Goal: Transaction & Acquisition: Book appointment/travel/reservation

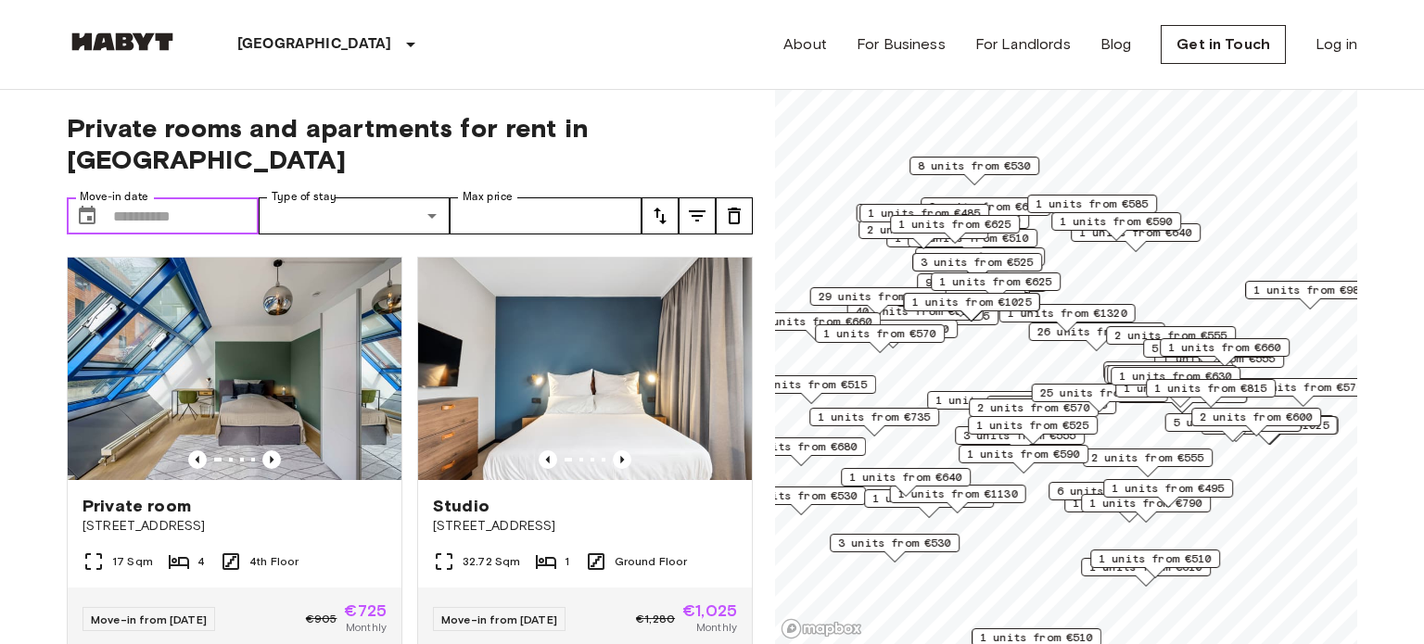
click at [205, 197] on input "Move-in date" at bounding box center [186, 215] width 146 height 37
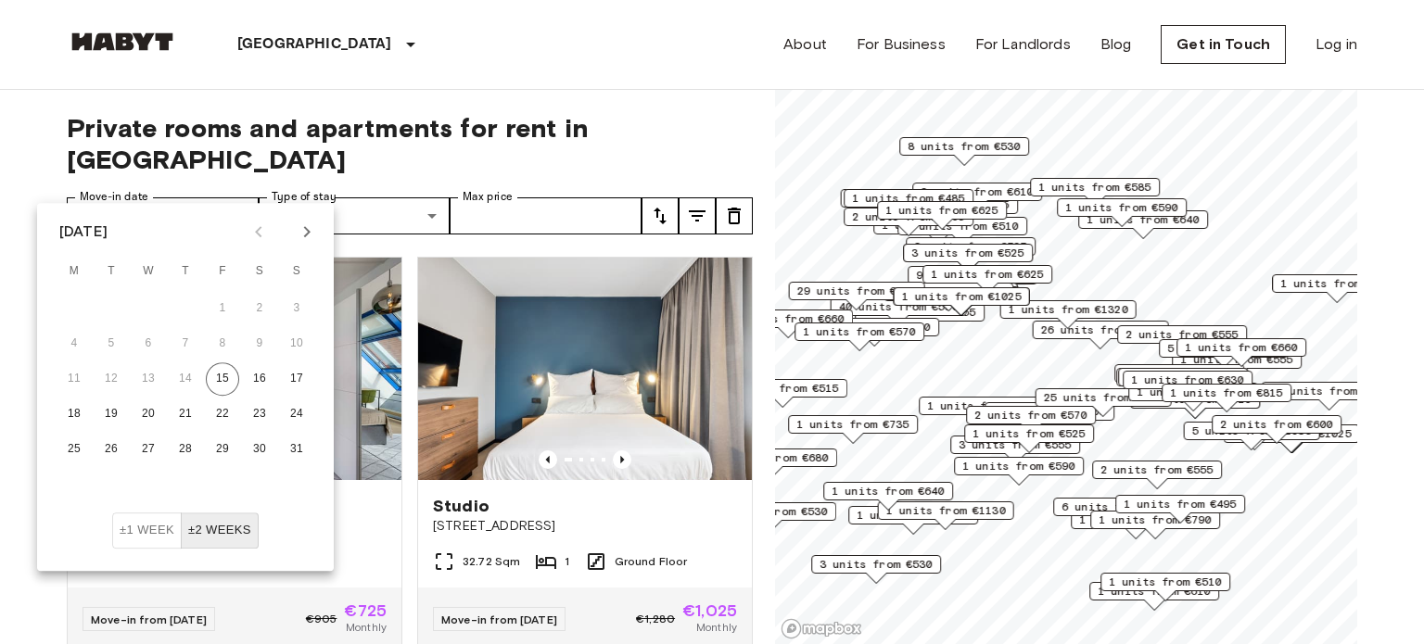
click at [303, 229] on icon "Next month" at bounding box center [307, 232] width 22 height 22
click at [143, 342] on button "10" at bounding box center [148, 343] width 33 height 33
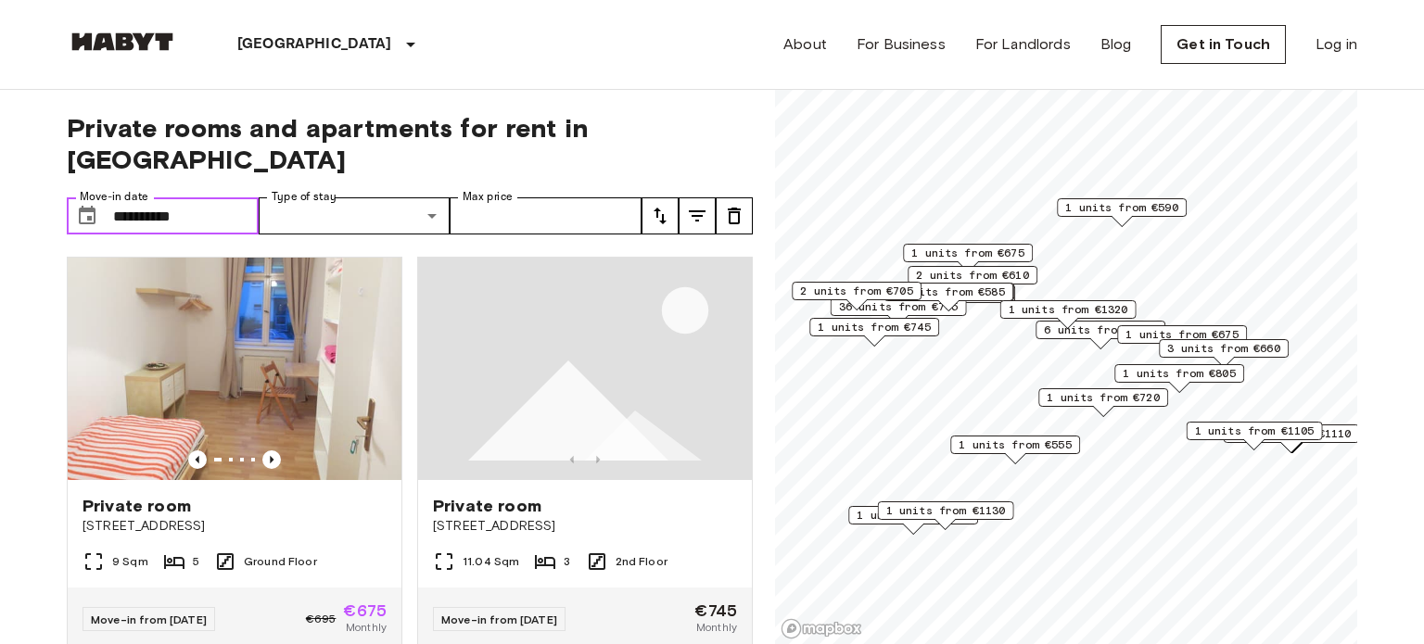
type input "**********"
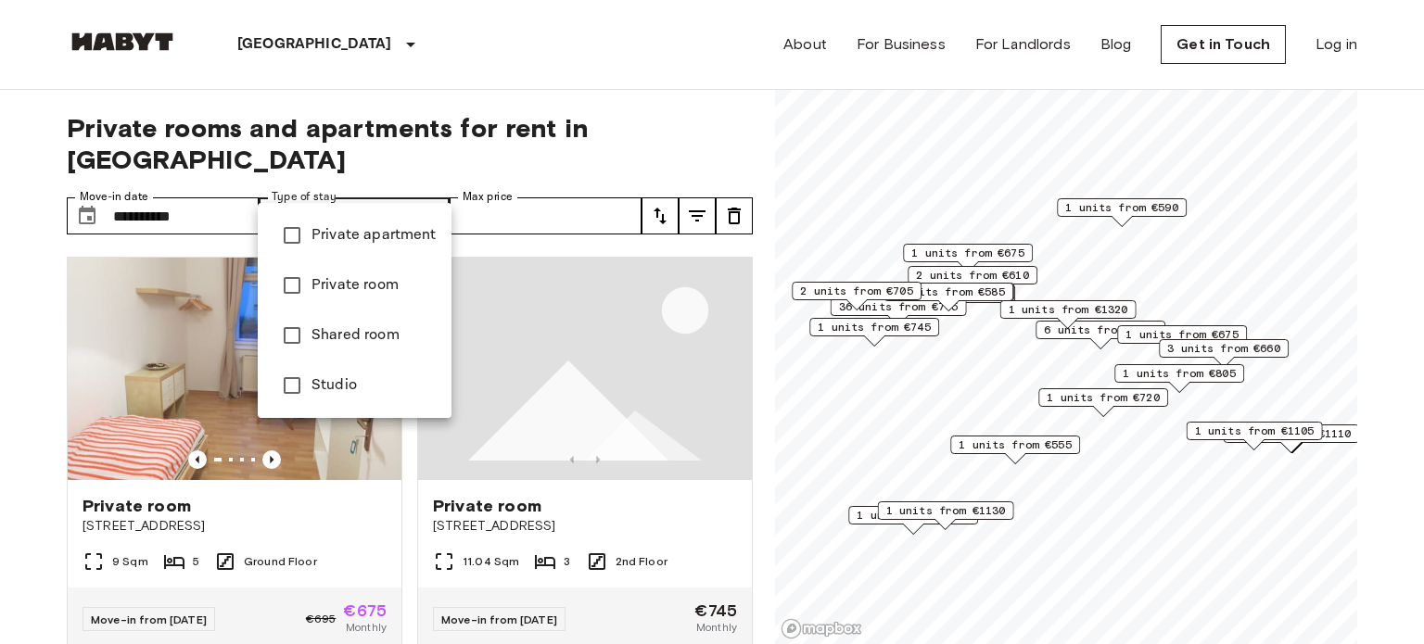
click at [355, 239] on span "Private apartment" at bounding box center [373, 235] width 125 height 22
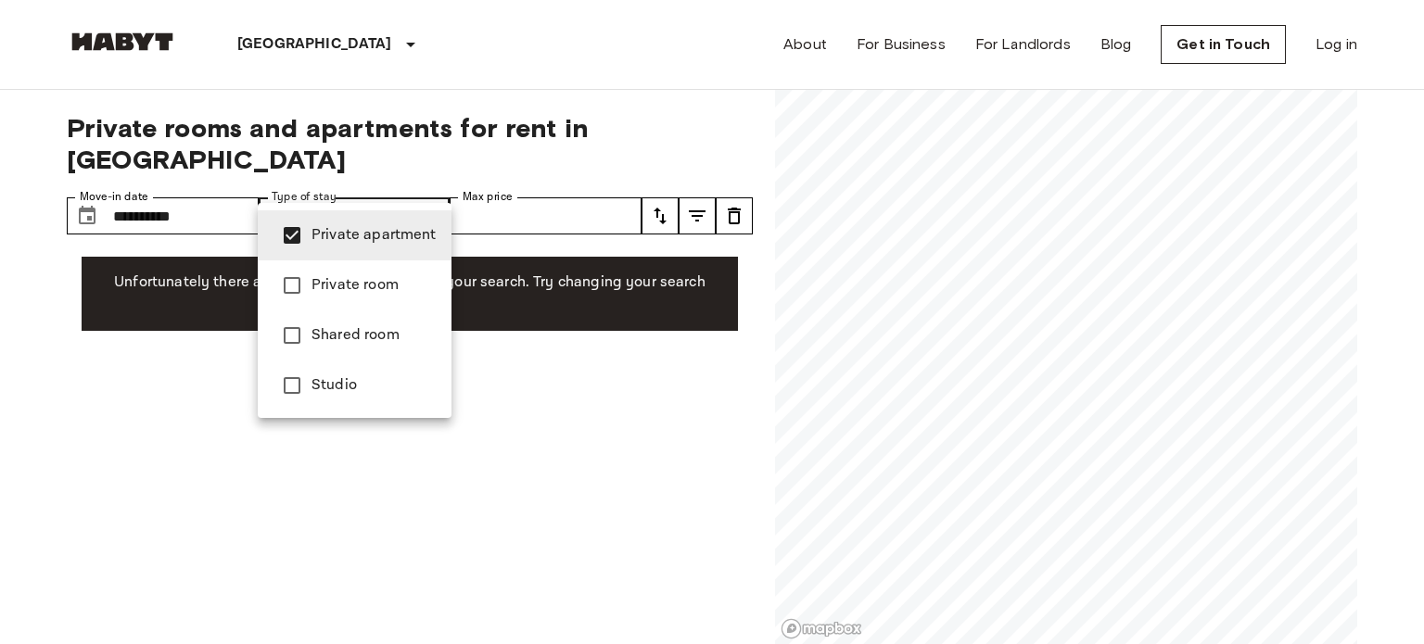
click at [349, 287] on span "Private room" at bounding box center [373, 285] width 125 height 22
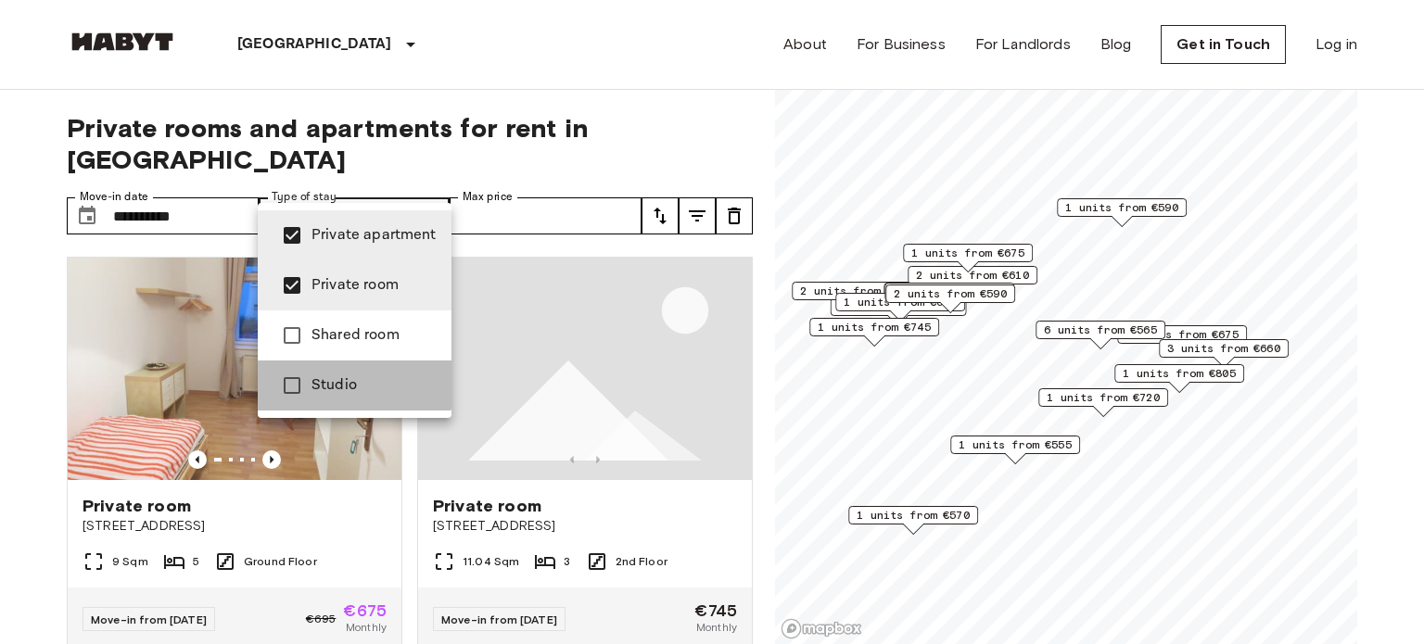
click at [345, 380] on span "Studio" at bounding box center [373, 385] width 125 height 22
type input "**********"
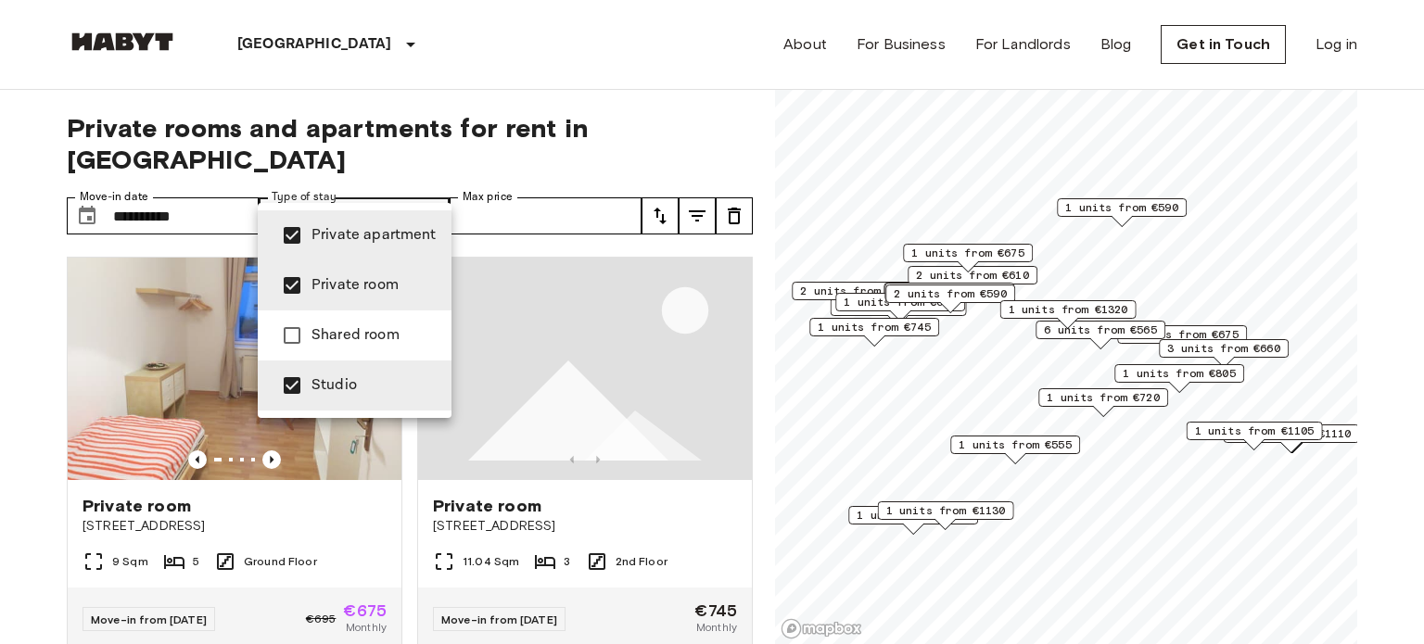
click at [499, 187] on div at bounding box center [712, 322] width 1424 height 644
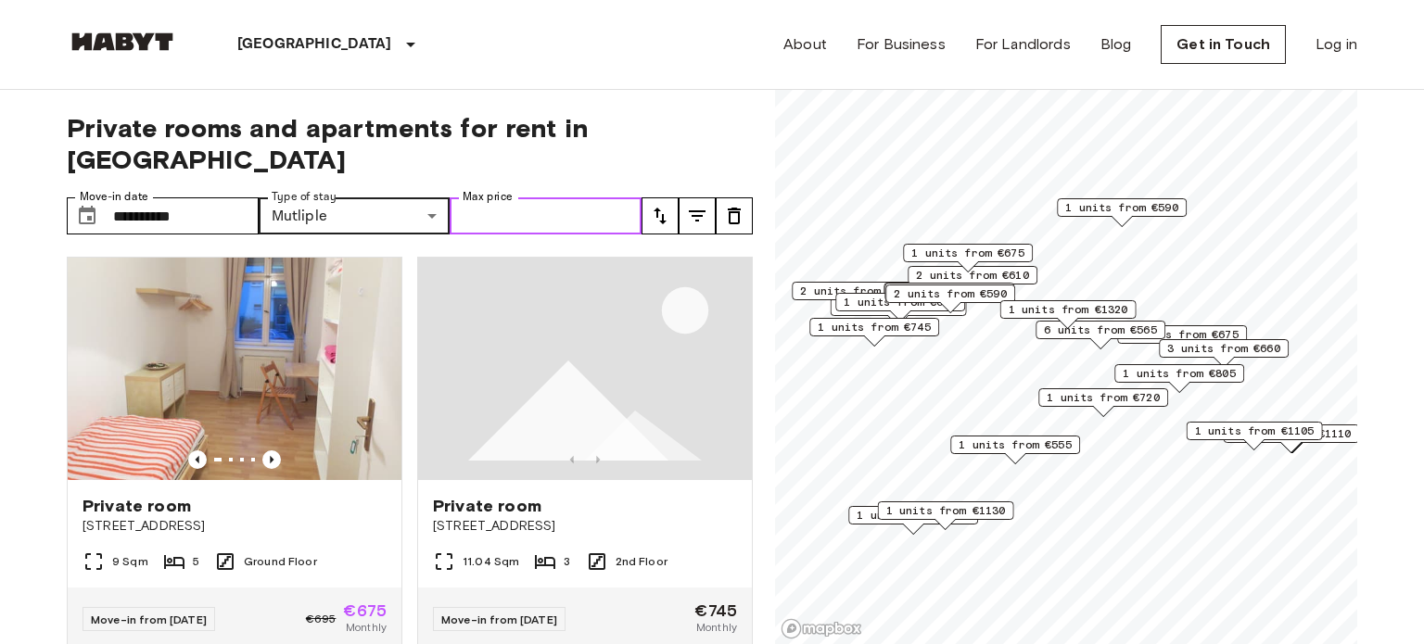
click at [499, 197] on input "Max price" at bounding box center [546, 215] width 192 height 37
type input "***"
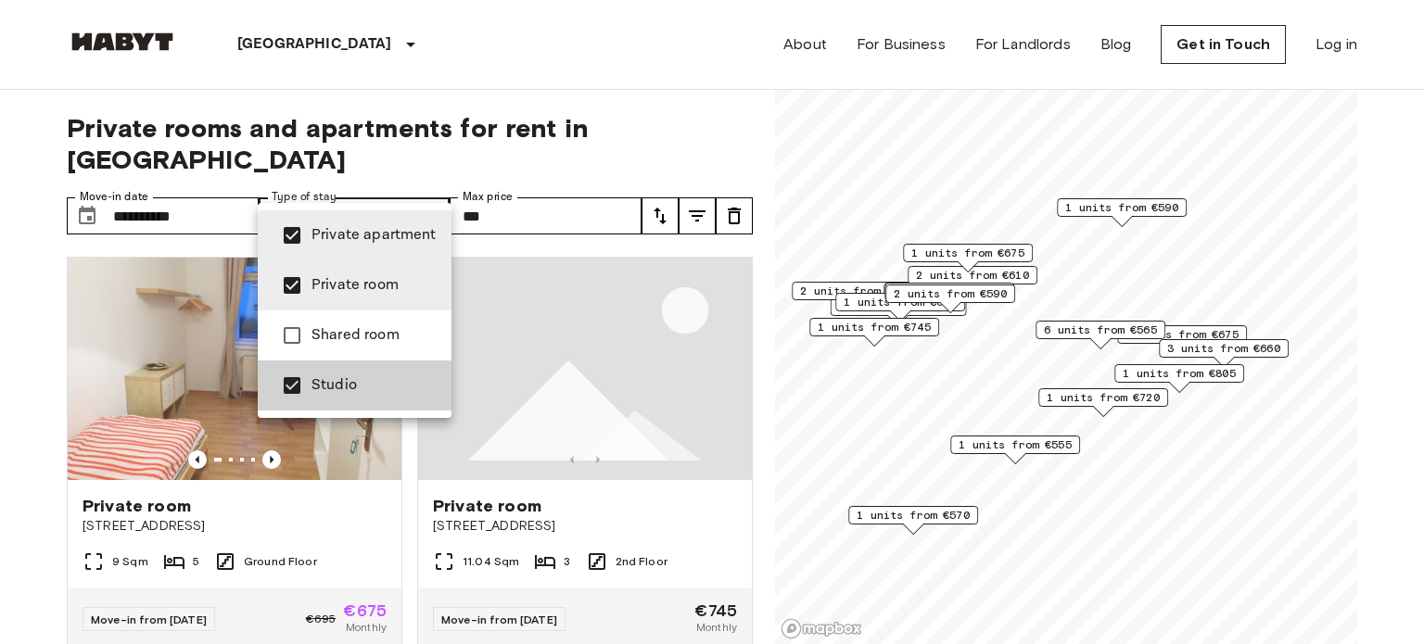
click at [368, 281] on span "Private room" at bounding box center [373, 285] width 125 height 22
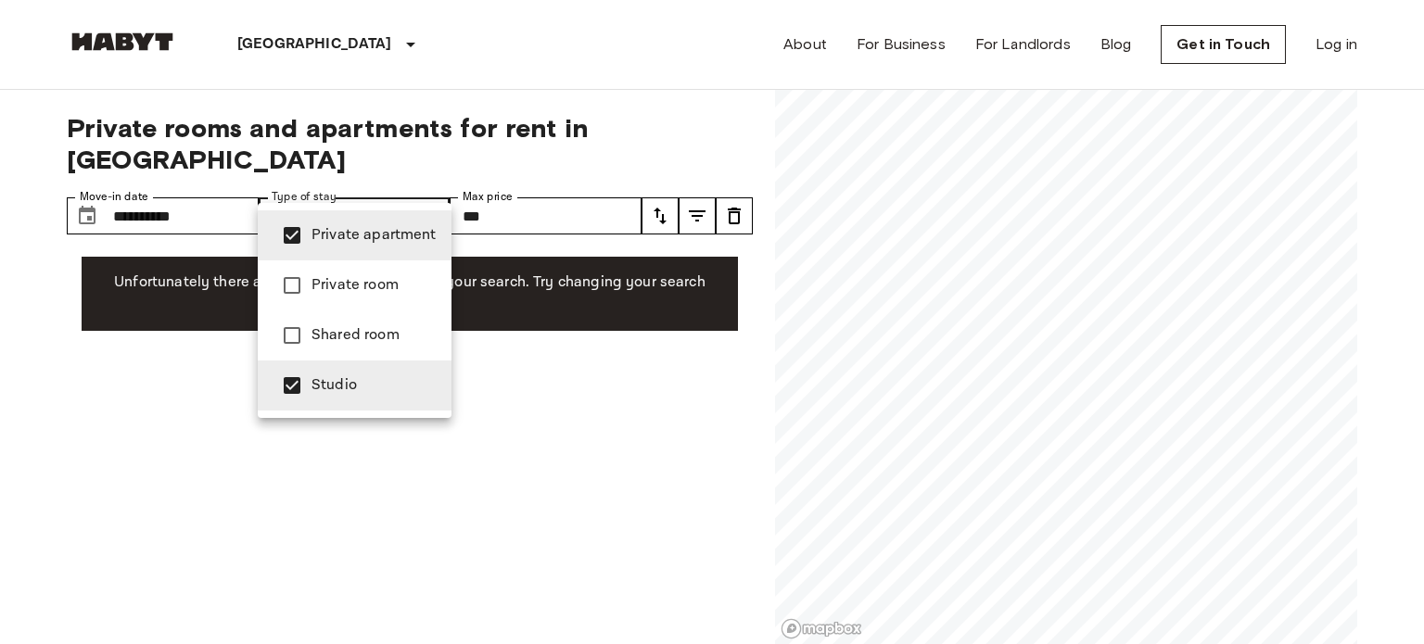
click at [368, 281] on span "Private room" at bounding box center [373, 285] width 125 height 22
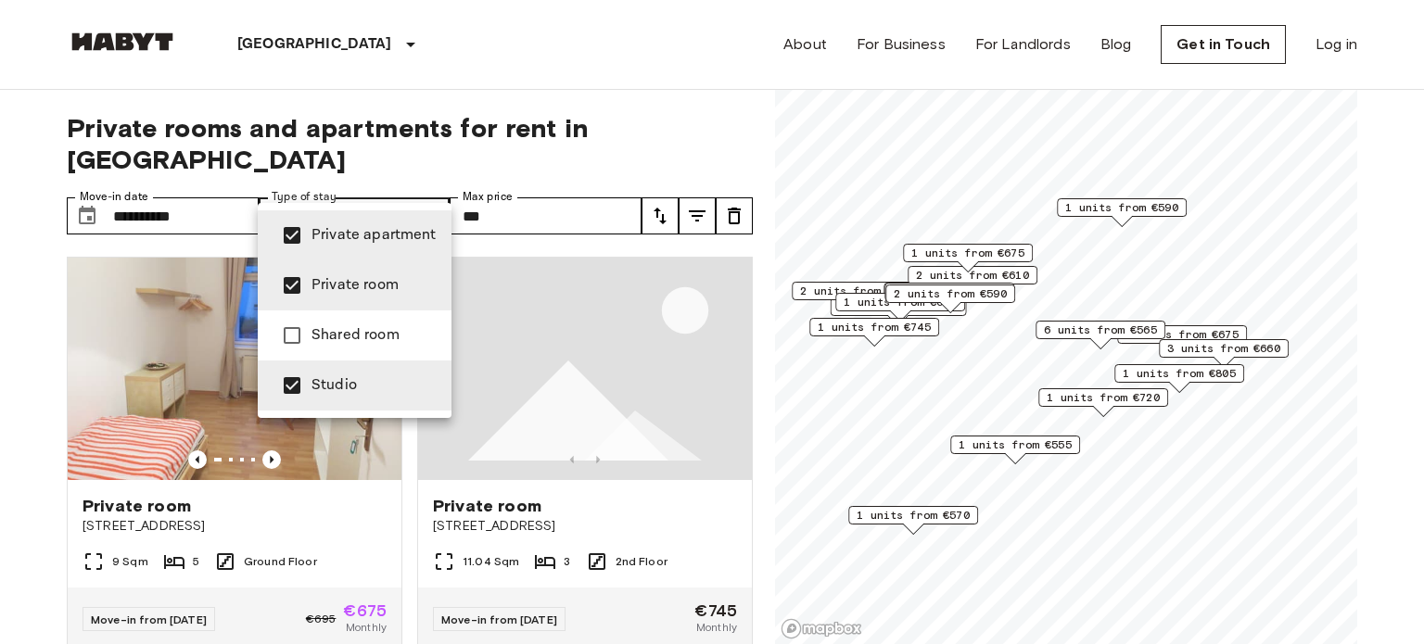
click at [361, 235] on span "Private apartment" at bounding box center [373, 235] width 125 height 22
type input "**********"
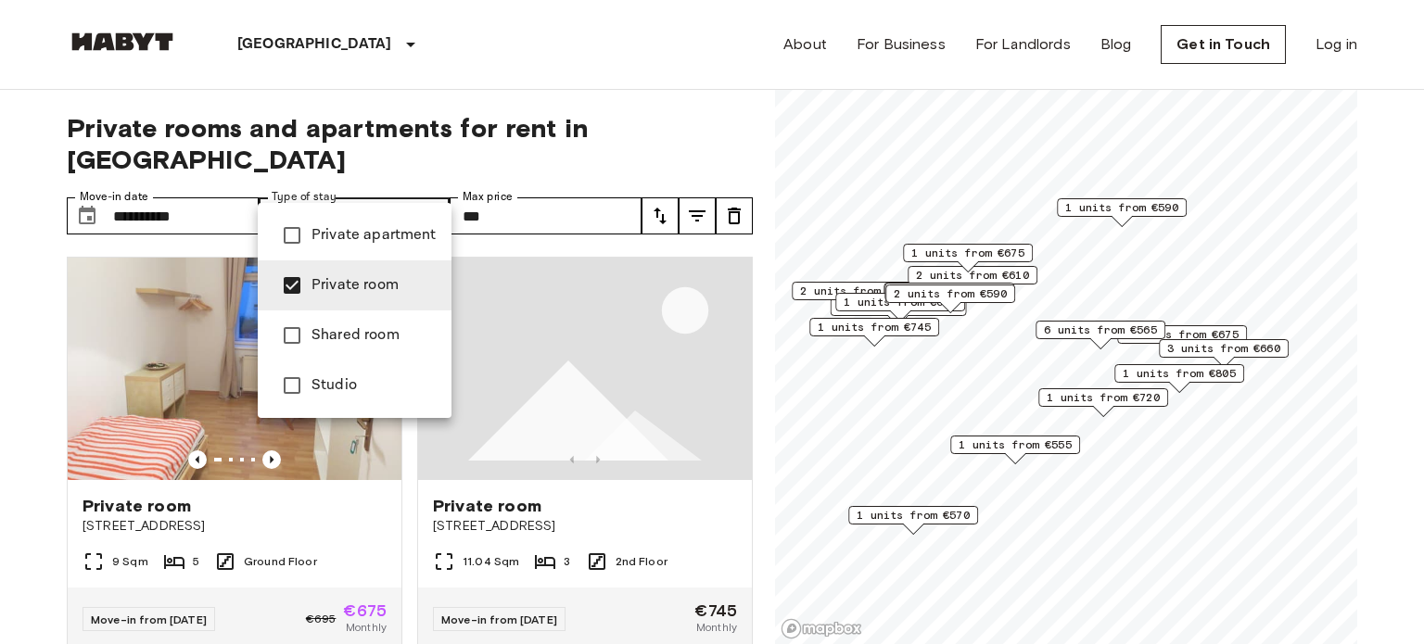
click at [706, 126] on div at bounding box center [712, 322] width 1424 height 644
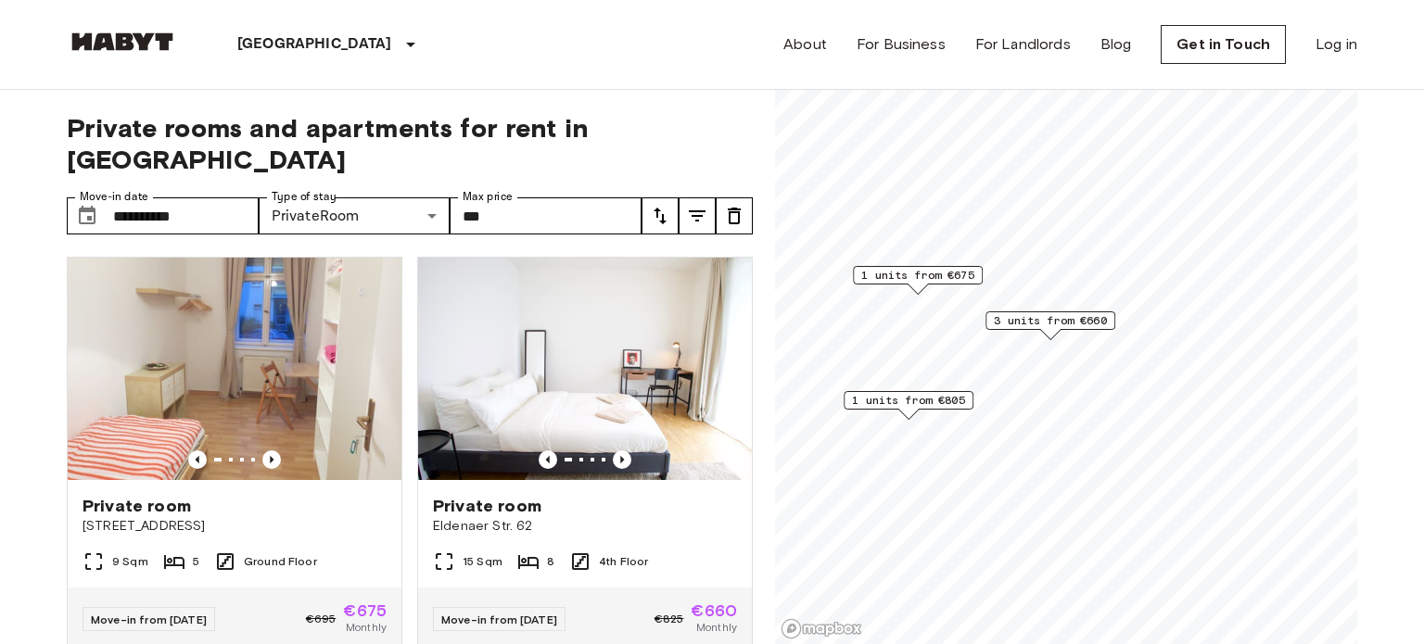
click at [905, 398] on span "1 units from €805" at bounding box center [908, 400] width 113 height 17
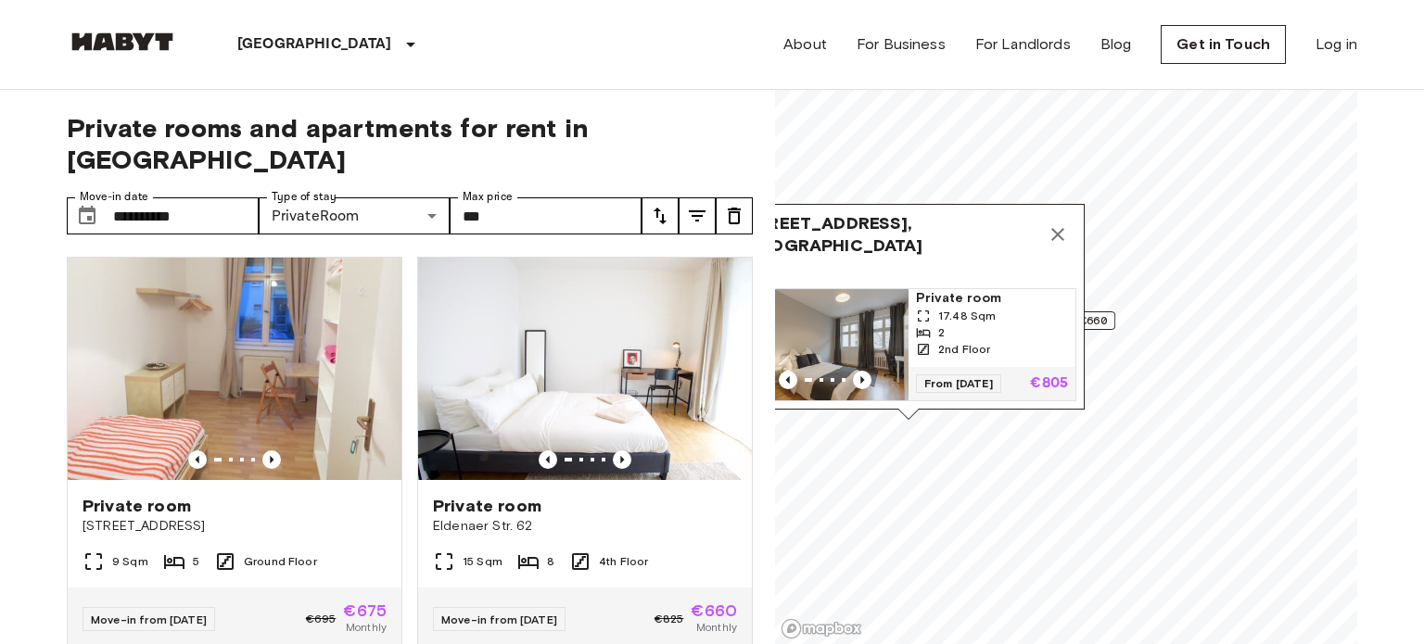
click at [969, 306] on span "Private room" at bounding box center [992, 298] width 152 height 19
click at [1053, 235] on icon "Map marker" at bounding box center [1057, 234] width 22 height 22
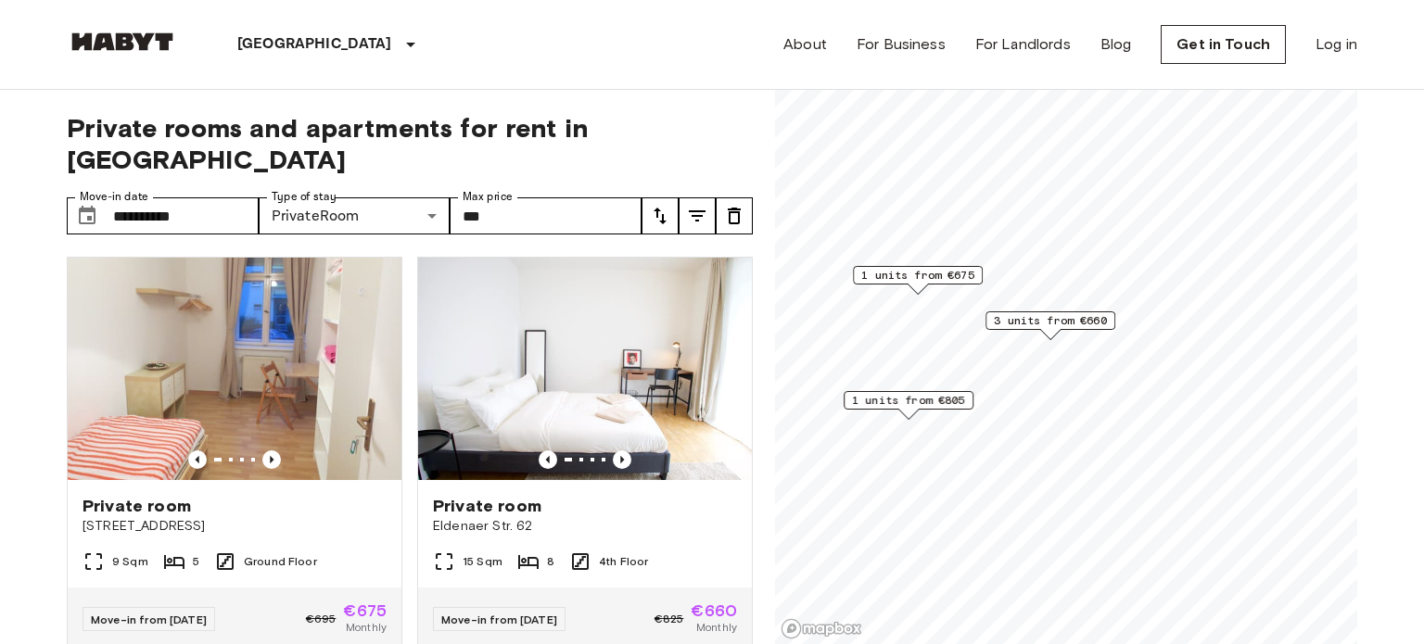
click at [943, 278] on span "1 units from €675" at bounding box center [917, 275] width 113 height 17
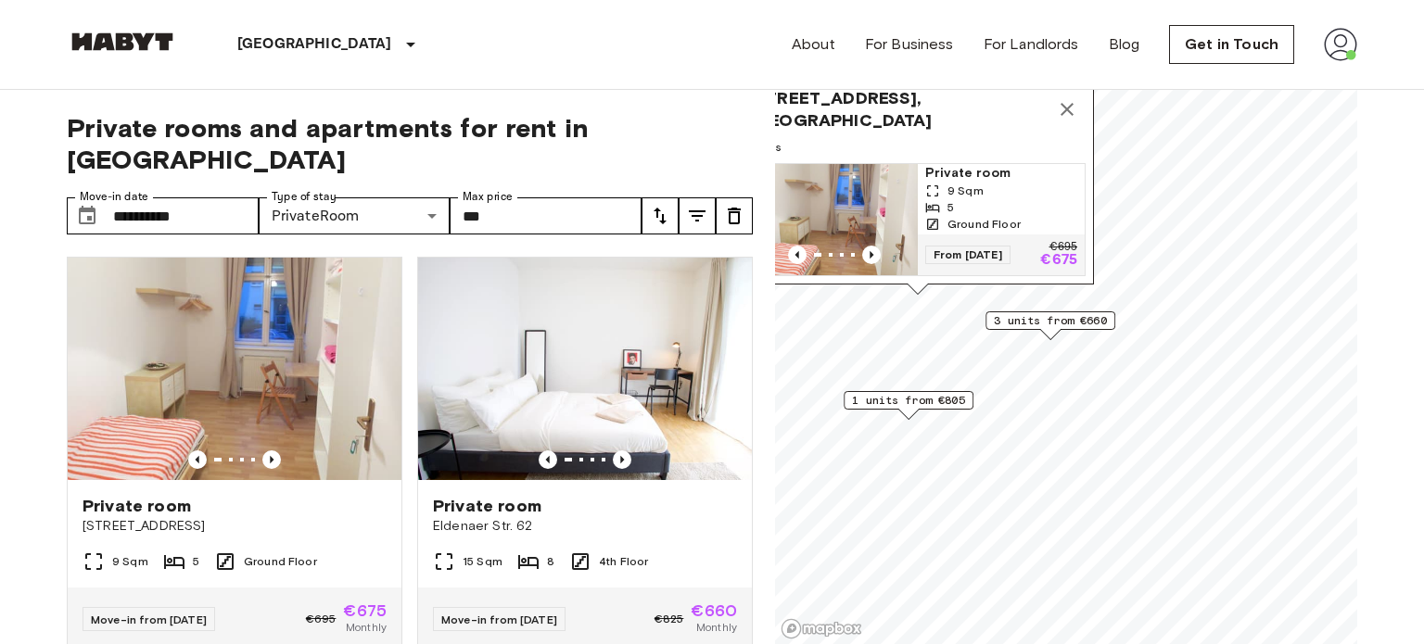
click at [1021, 327] on span "3 units from €660" at bounding box center [1050, 320] width 113 height 17
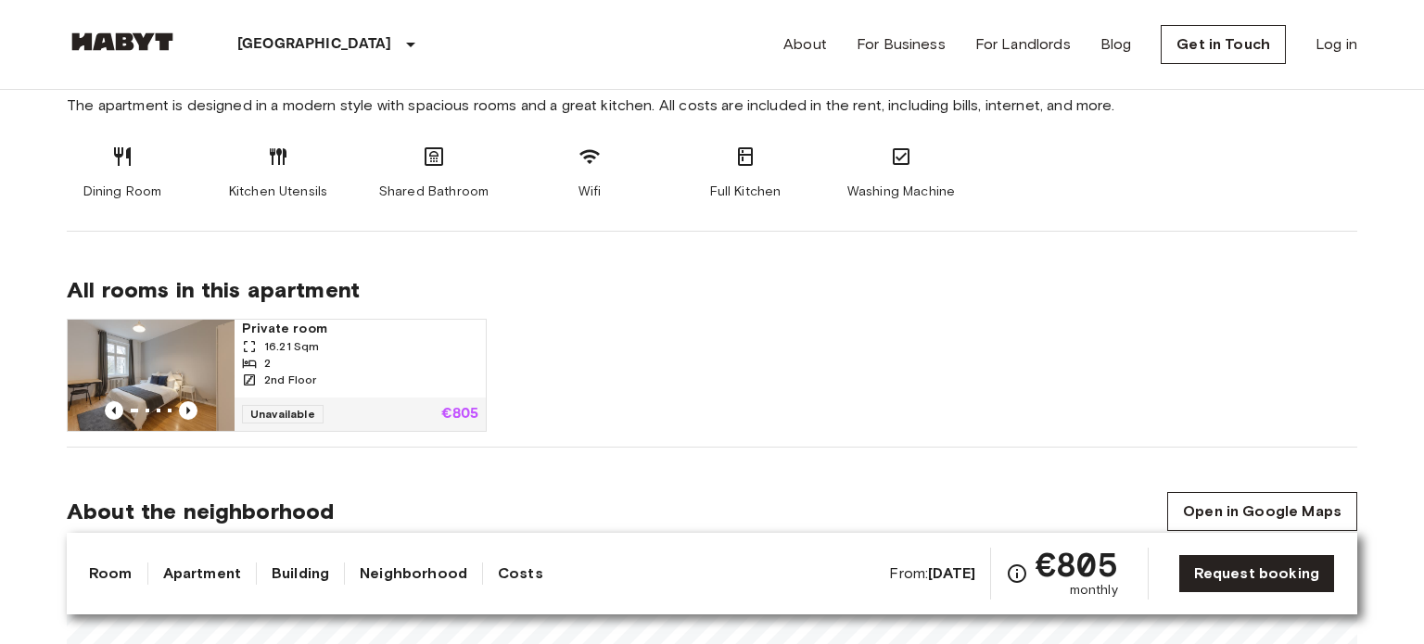
scroll to position [979, 0]
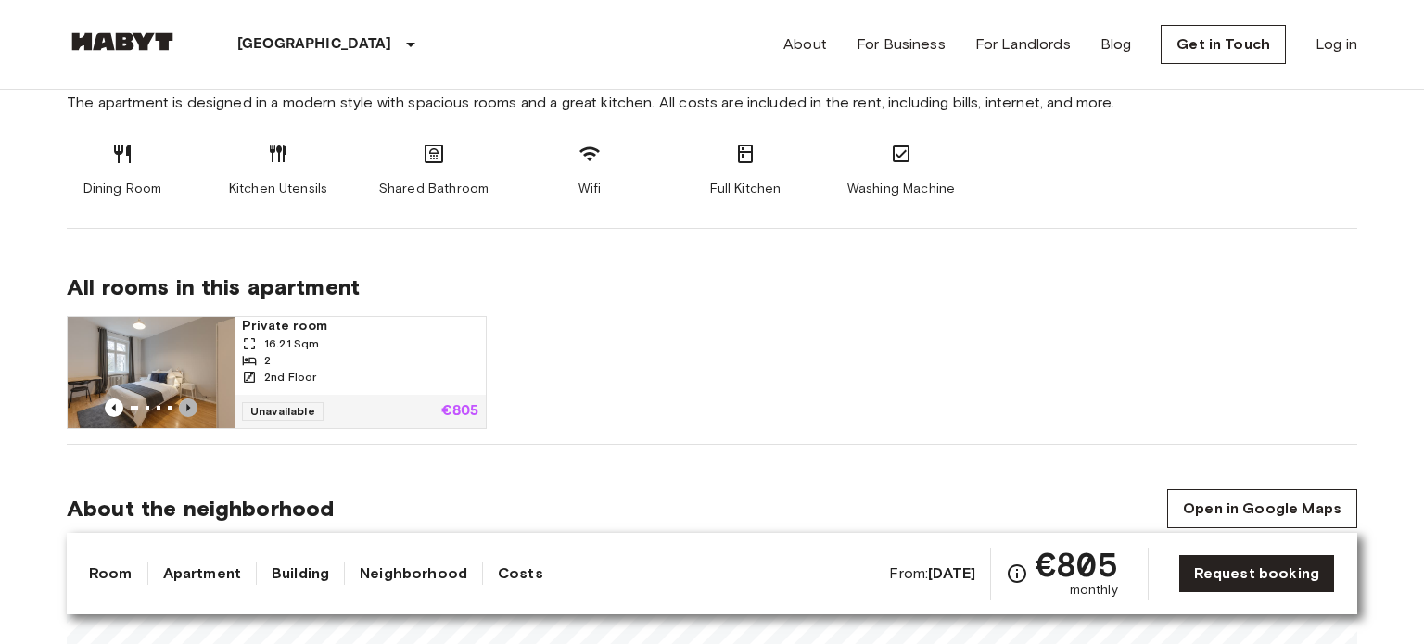
click at [185, 405] on icon "Previous image" at bounding box center [188, 408] width 19 height 19
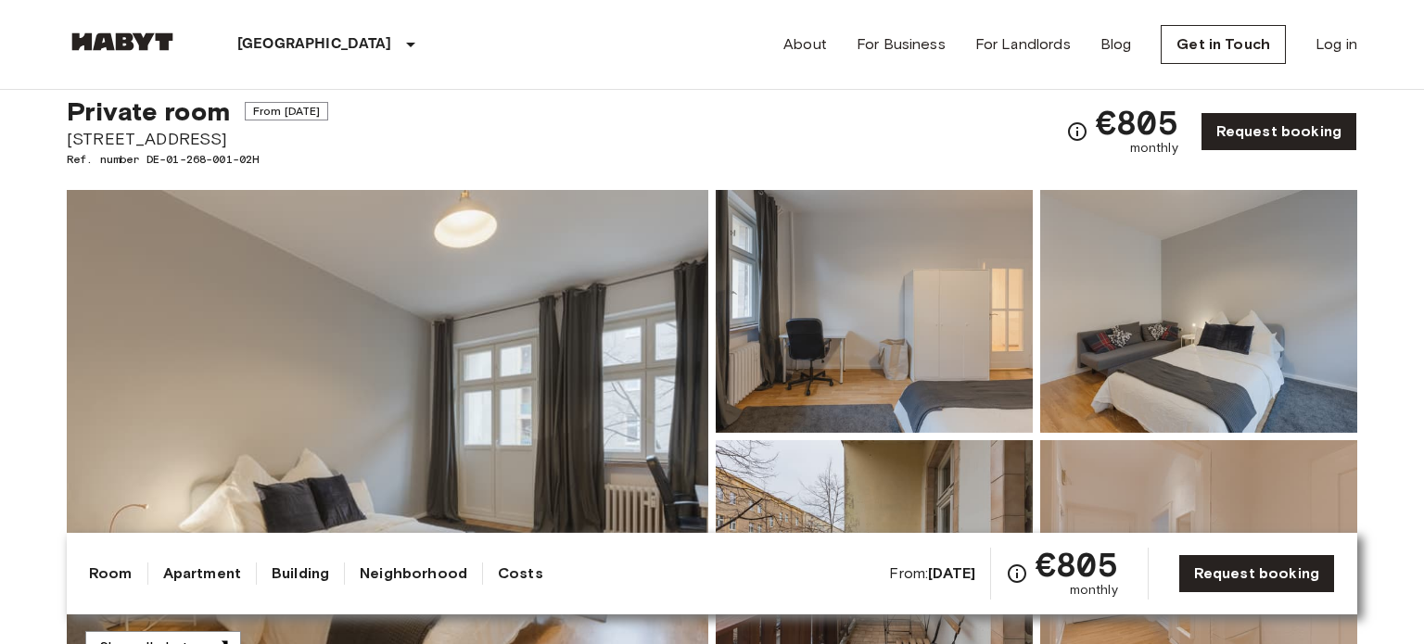
scroll to position [0, 0]
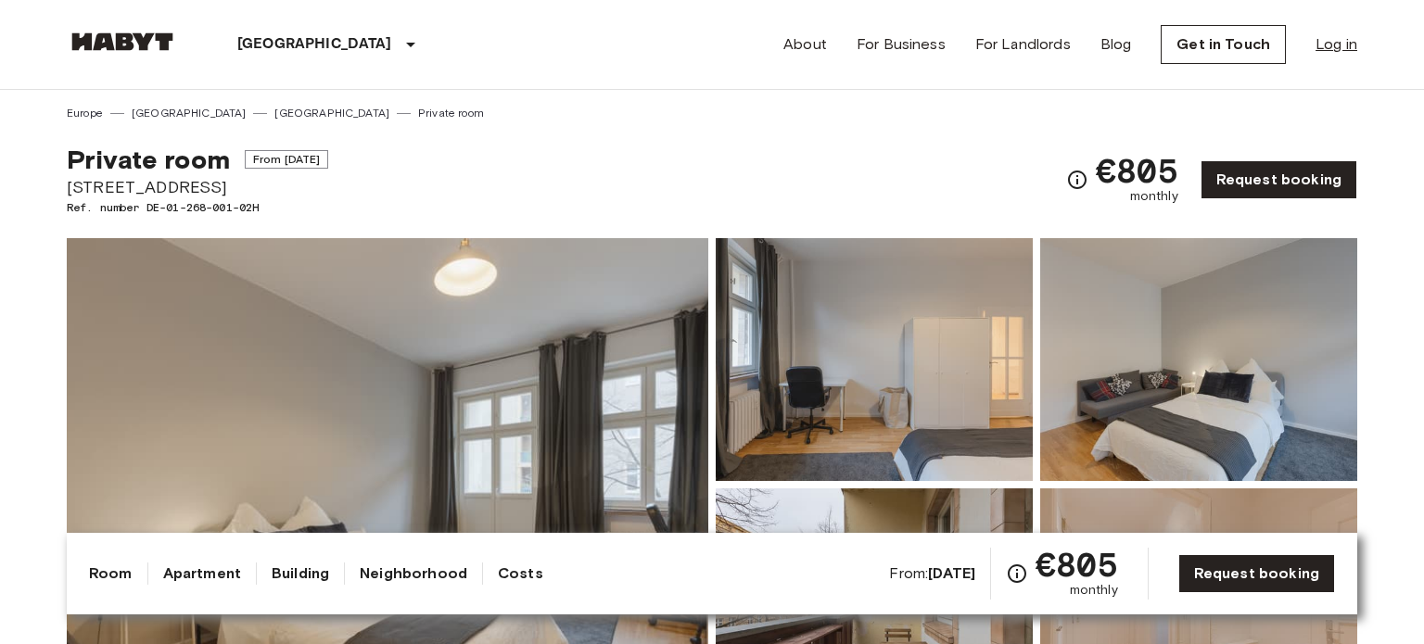
click at [1325, 38] on link "Log in" at bounding box center [1336, 44] width 42 height 22
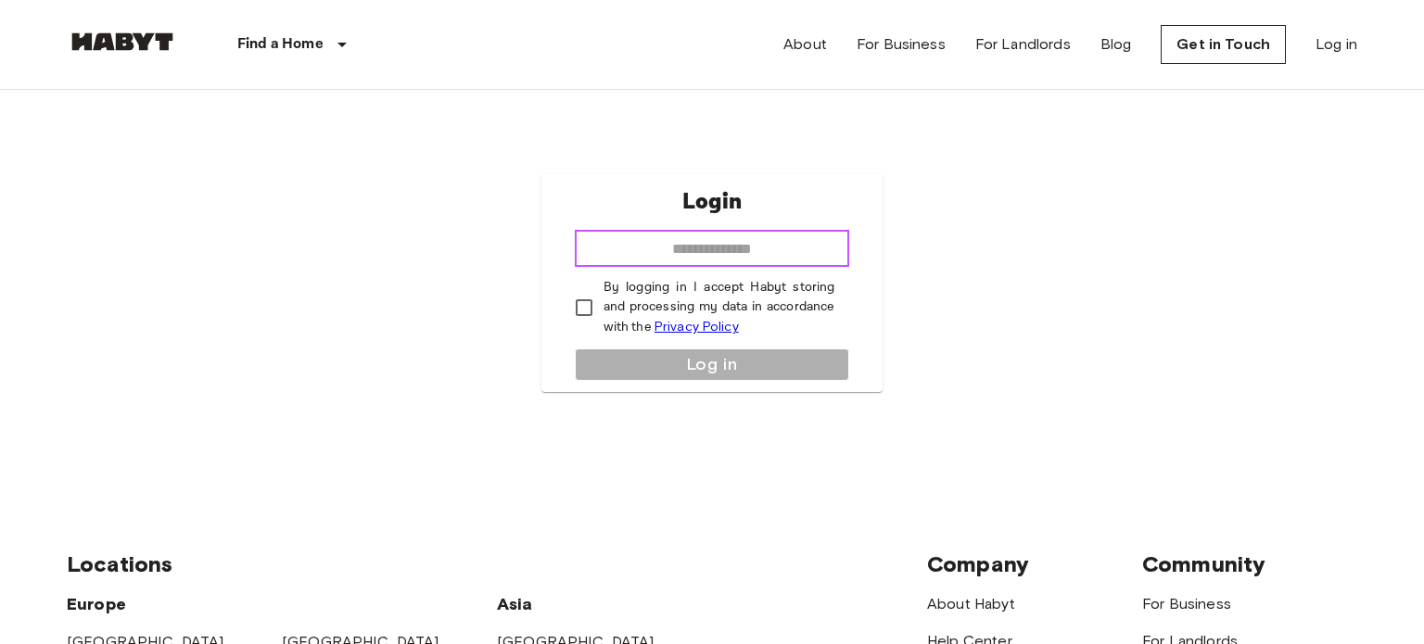
click at [767, 238] on input "email" at bounding box center [712, 248] width 275 height 37
type input "**********"
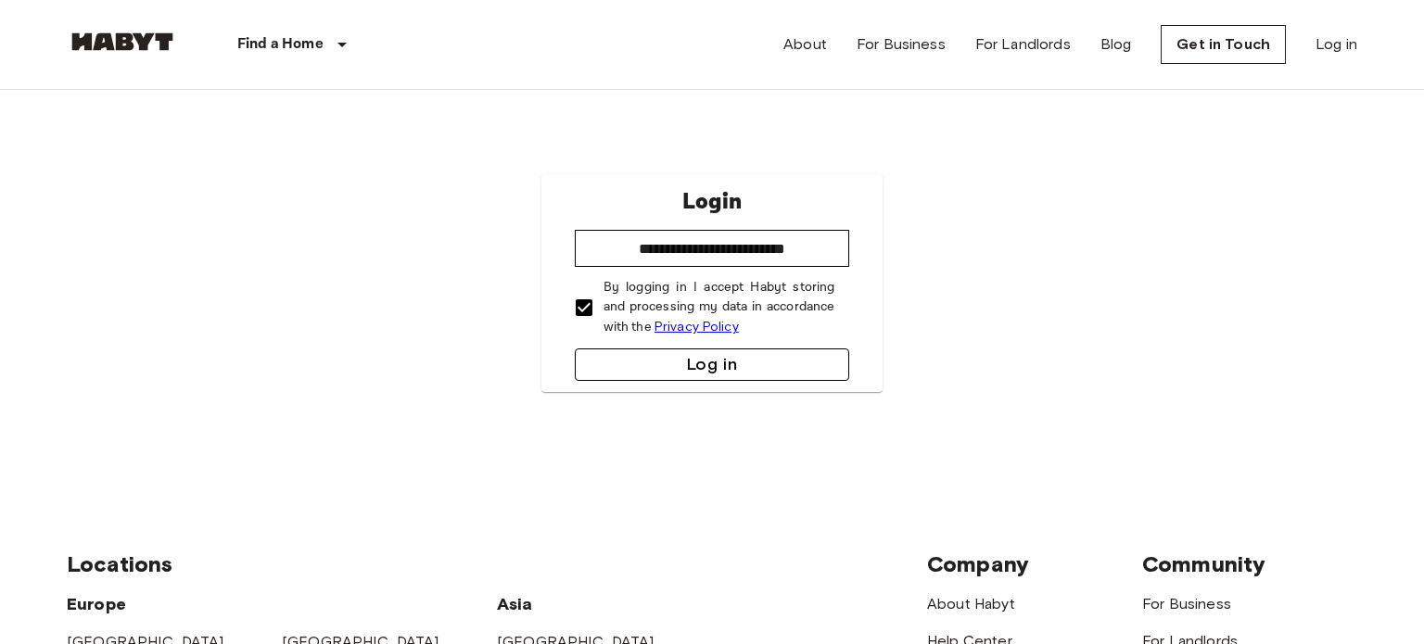
click at [625, 364] on button "Log in" at bounding box center [712, 365] width 275 height 32
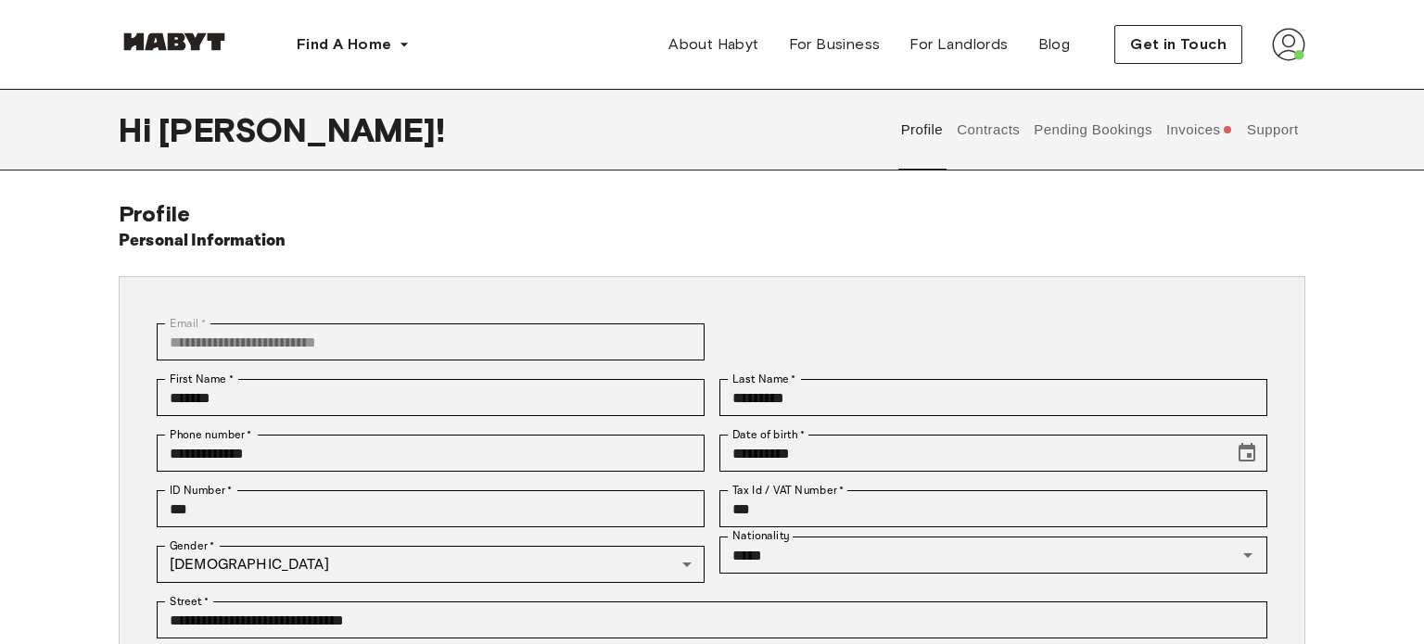
click at [1176, 123] on button "Invoices" at bounding box center [1198, 130] width 71 height 82
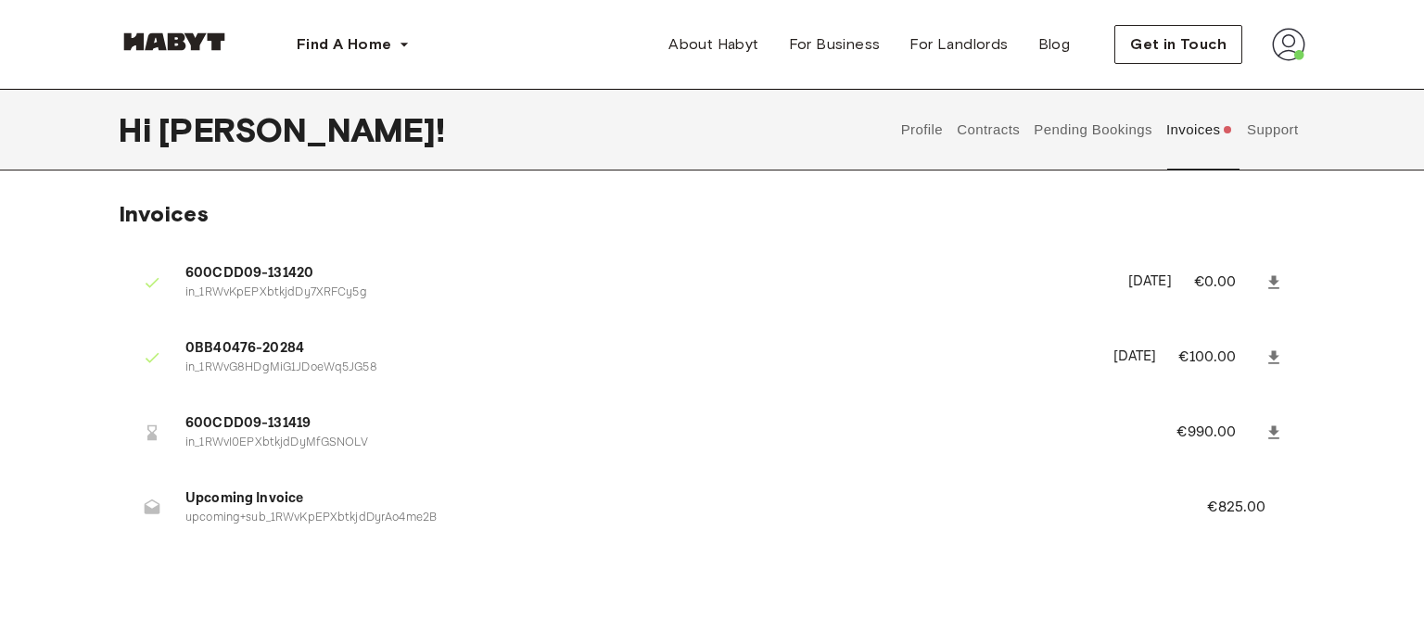
click at [1260, 434] on link at bounding box center [1273, 432] width 33 height 33
click at [924, 130] on button "Profile" at bounding box center [921, 130] width 47 height 82
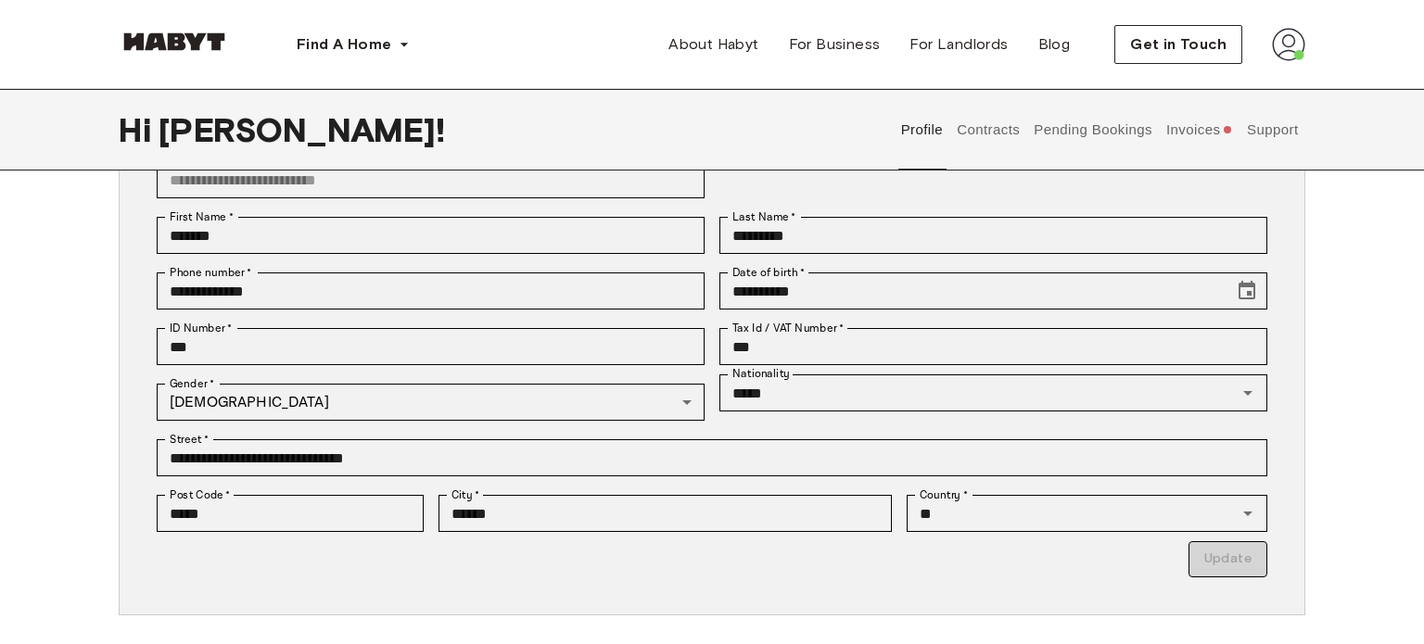
scroll to position [190, 0]
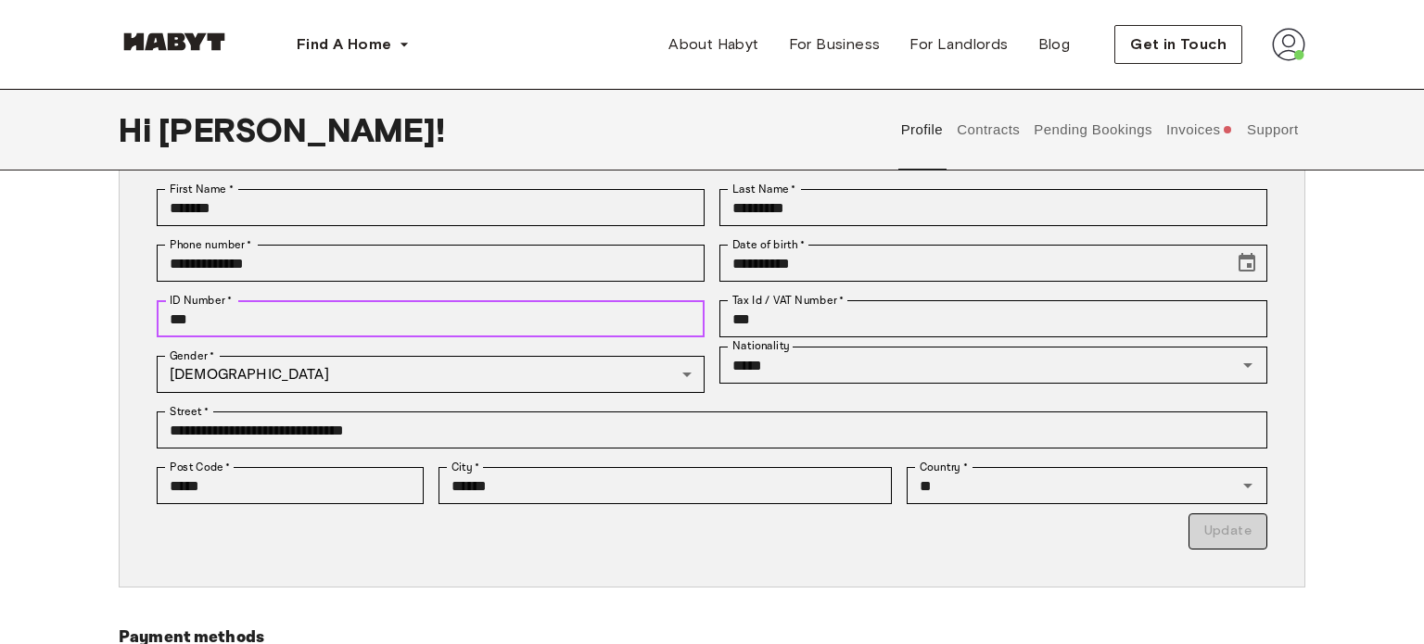
click at [536, 318] on input "***" at bounding box center [431, 318] width 548 height 37
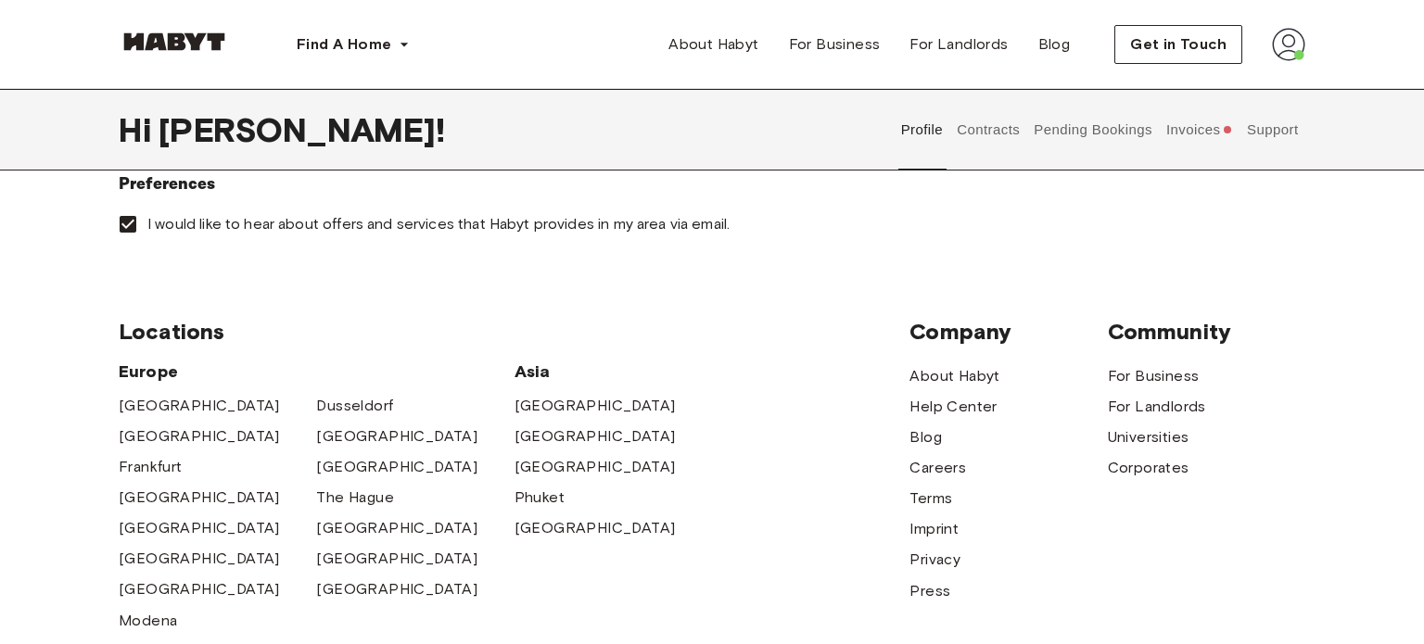
scroll to position [0, 0]
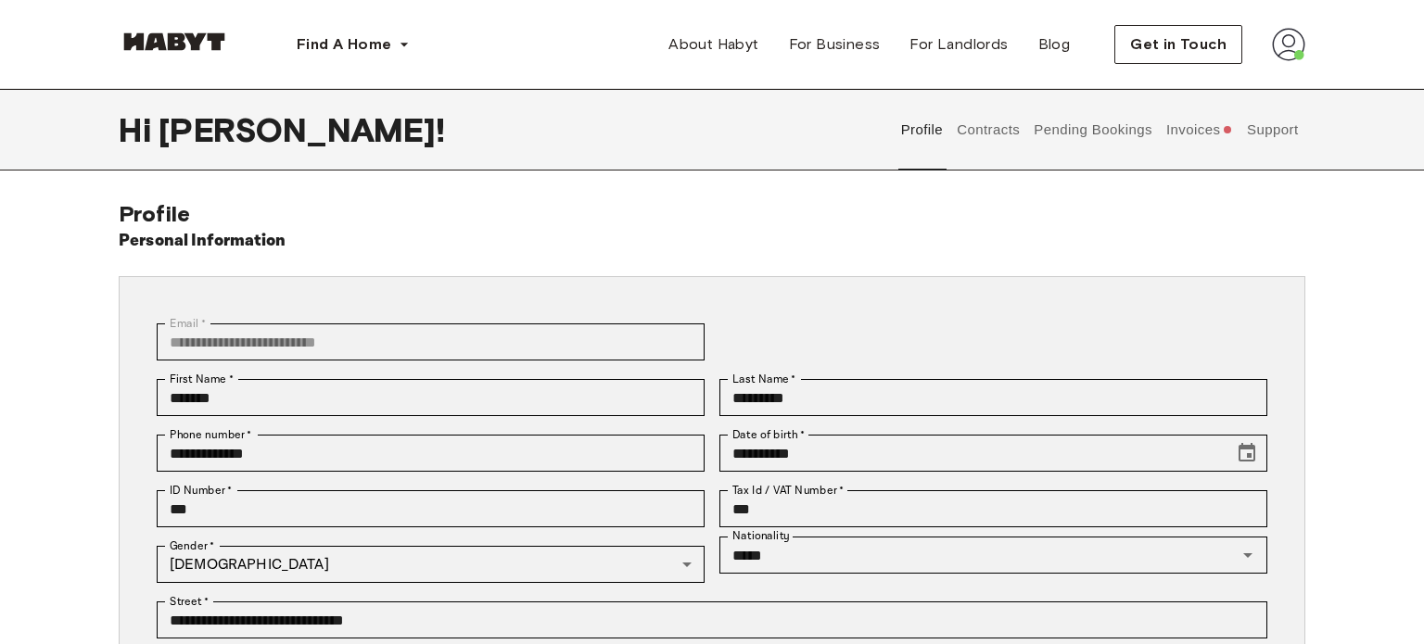
click at [985, 131] on button "Contracts" at bounding box center [989, 130] width 68 height 82
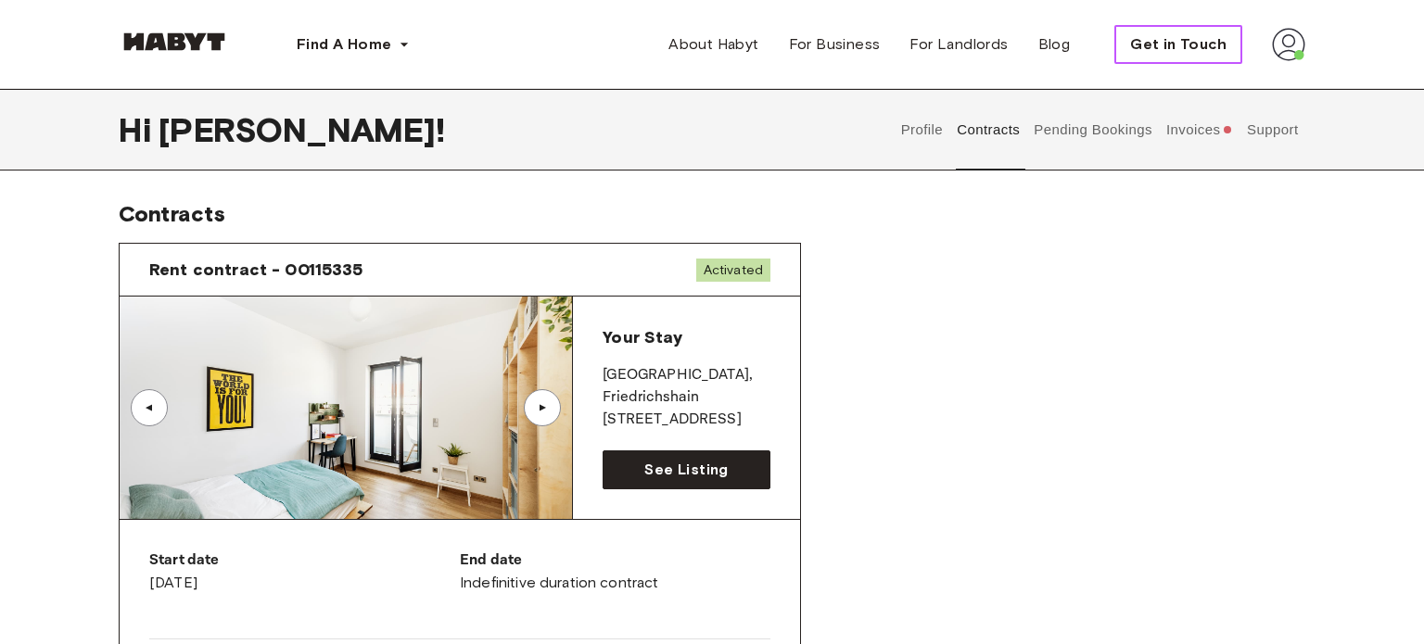
click at [1161, 54] on span "Get in Touch" at bounding box center [1178, 44] width 96 height 22
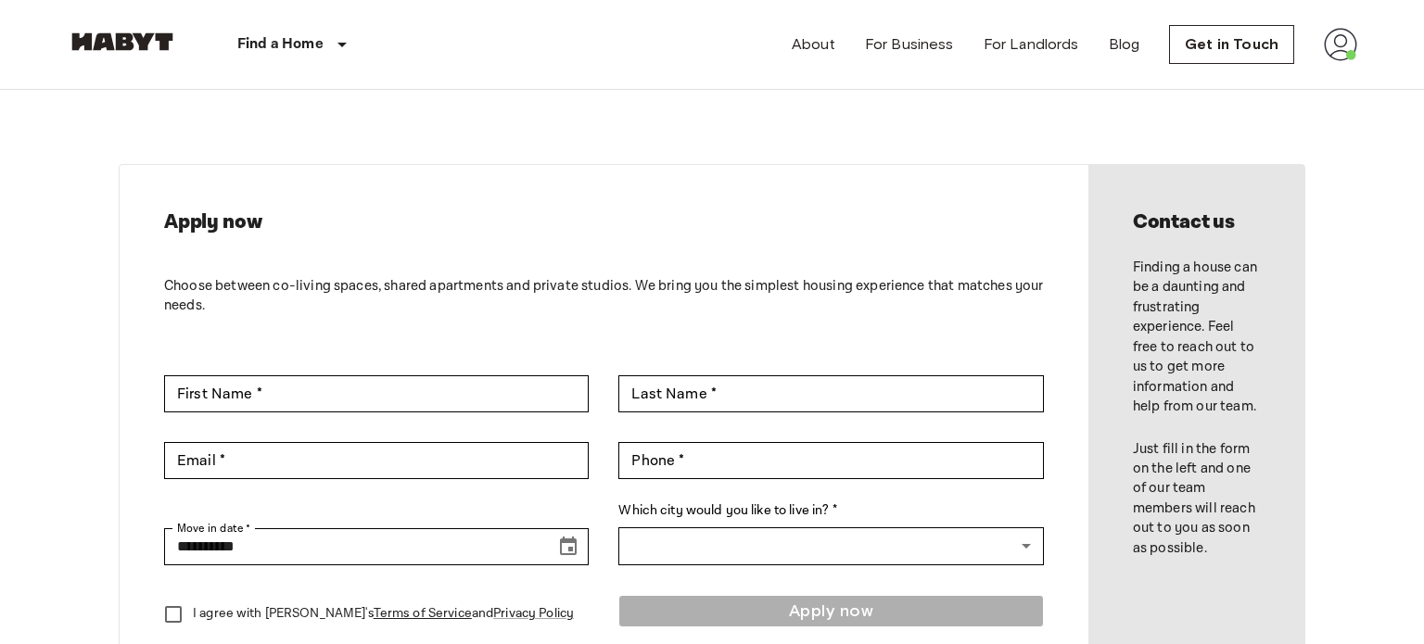
click at [1347, 57] on img at bounding box center [1340, 44] width 33 height 33
click at [1275, 77] on li "Profile" at bounding box center [1316, 77] width 185 height 33
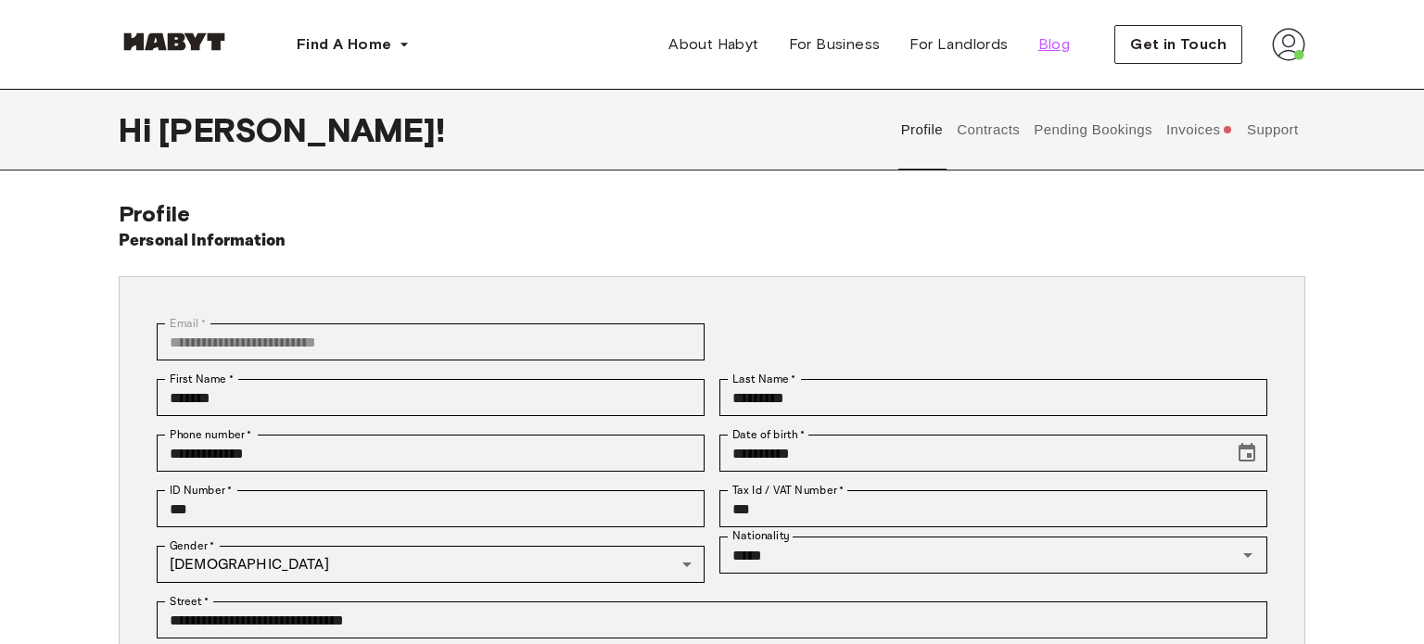
click at [1044, 46] on span "Blog" at bounding box center [1054, 44] width 32 height 22
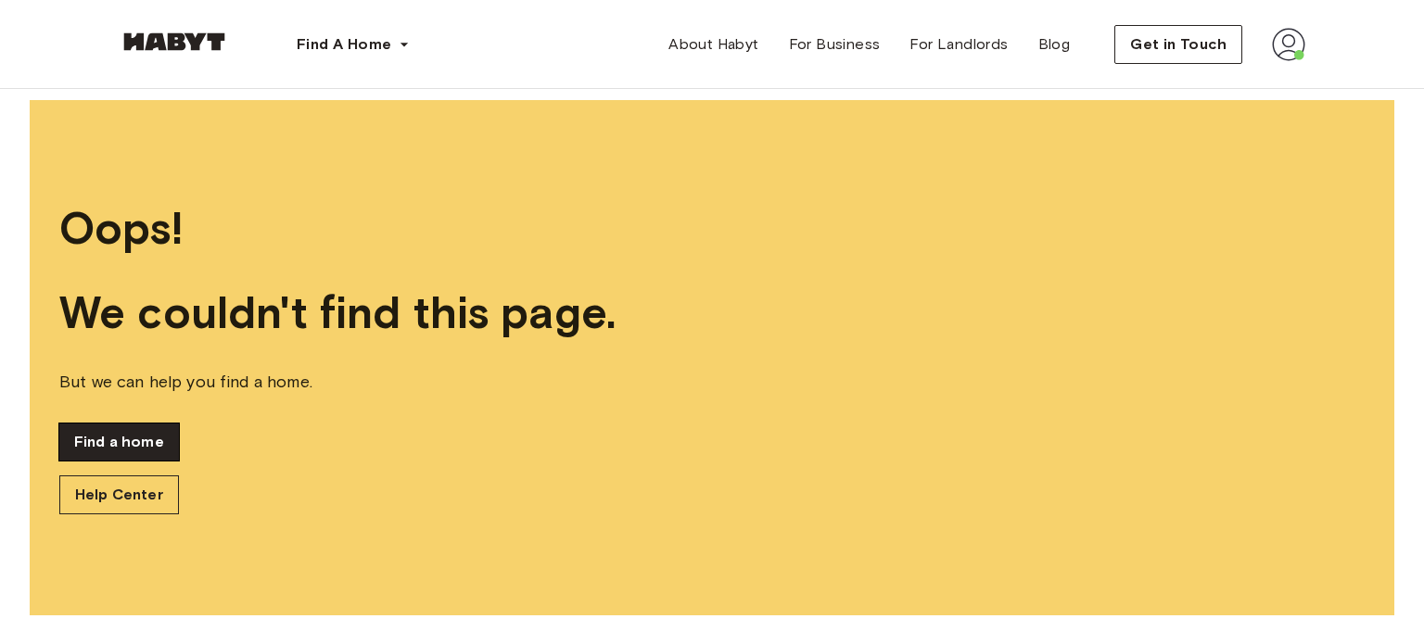
scroll to position [19, 0]
click at [136, 488] on link "Help Center" at bounding box center [119, 495] width 120 height 39
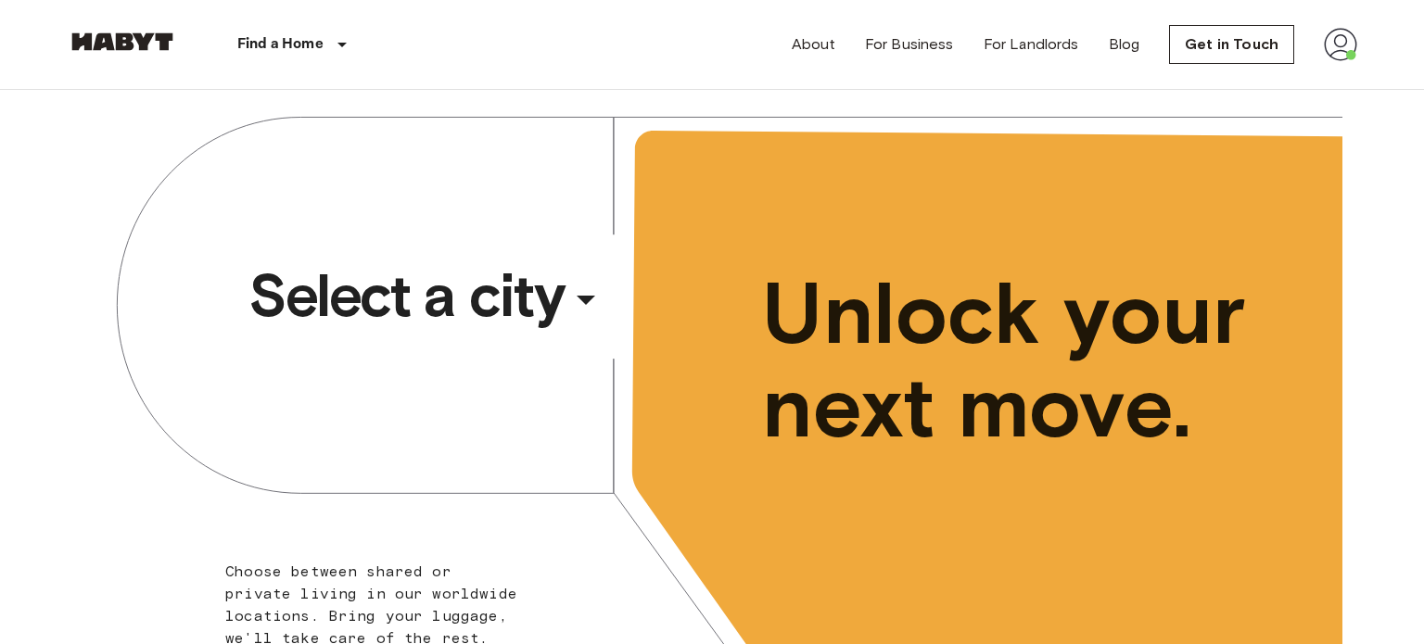
click at [490, 307] on span "Select a city" at bounding box center [405, 296] width 315 height 74
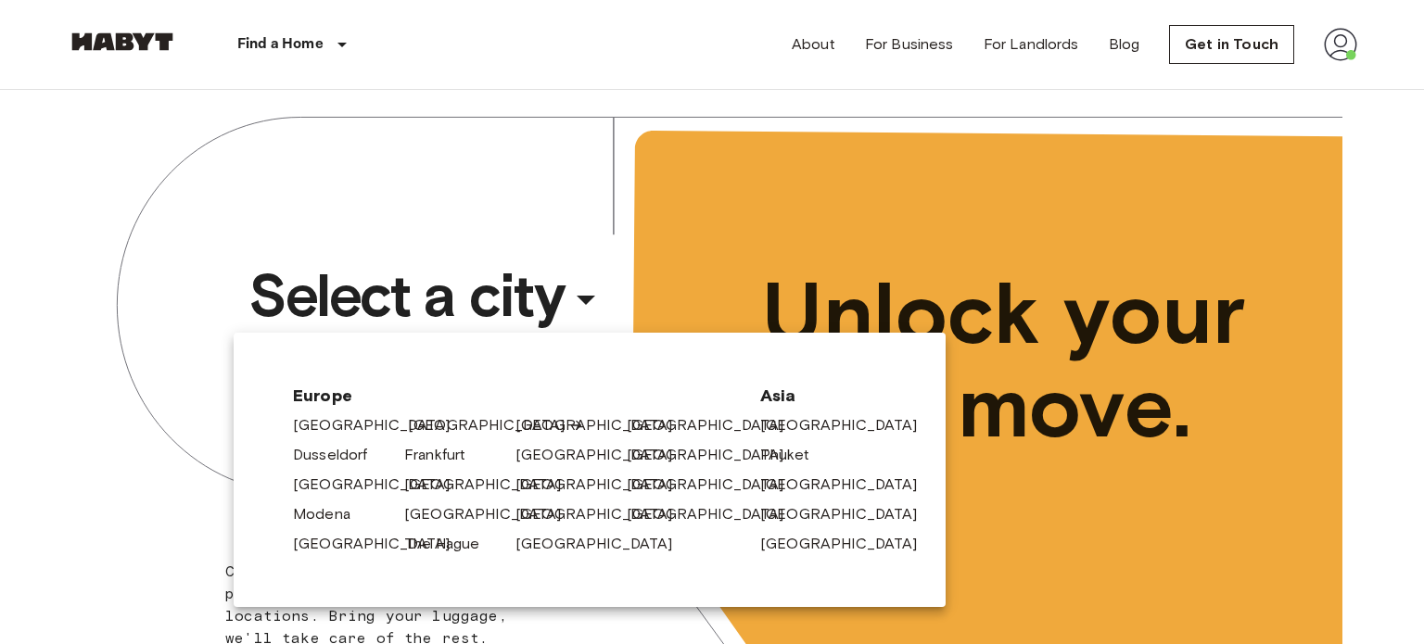
click at [424, 425] on link "[GEOGRAPHIC_DATA]" at bounding box center [496, 425] width 176 height 22
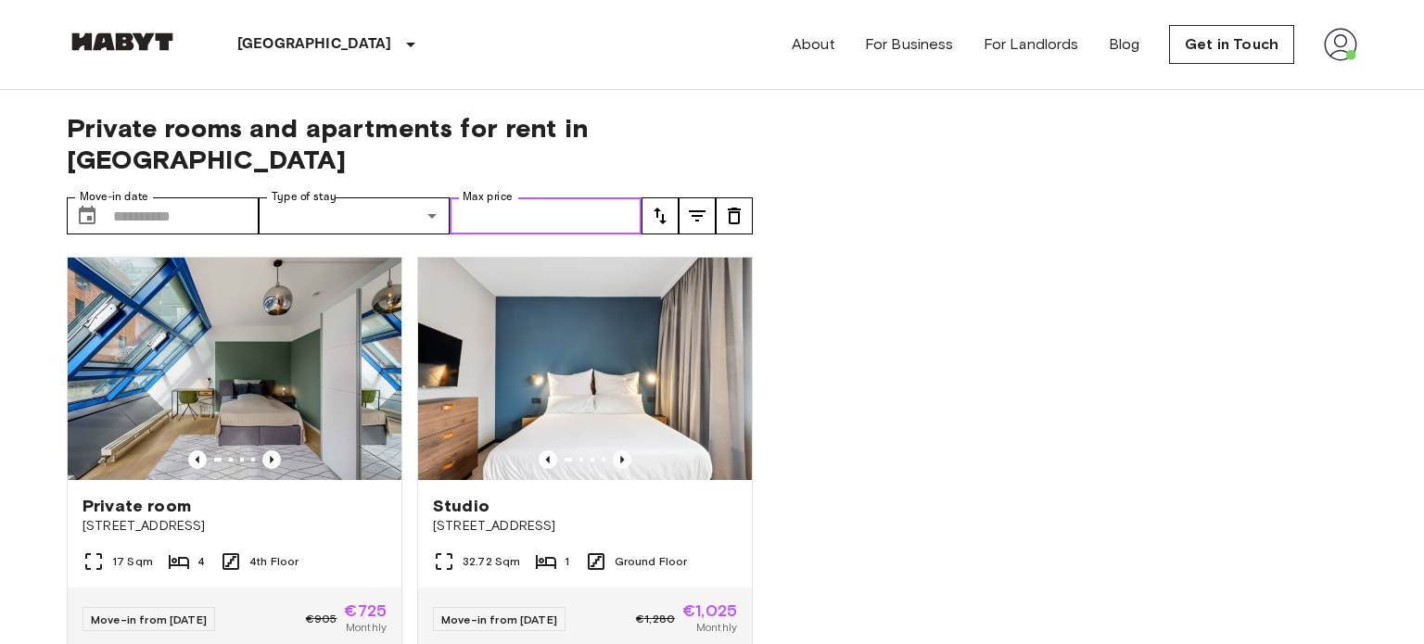
click at [552, 197] on input "Max price" at bounding box center [546, 215] width 192 height 37
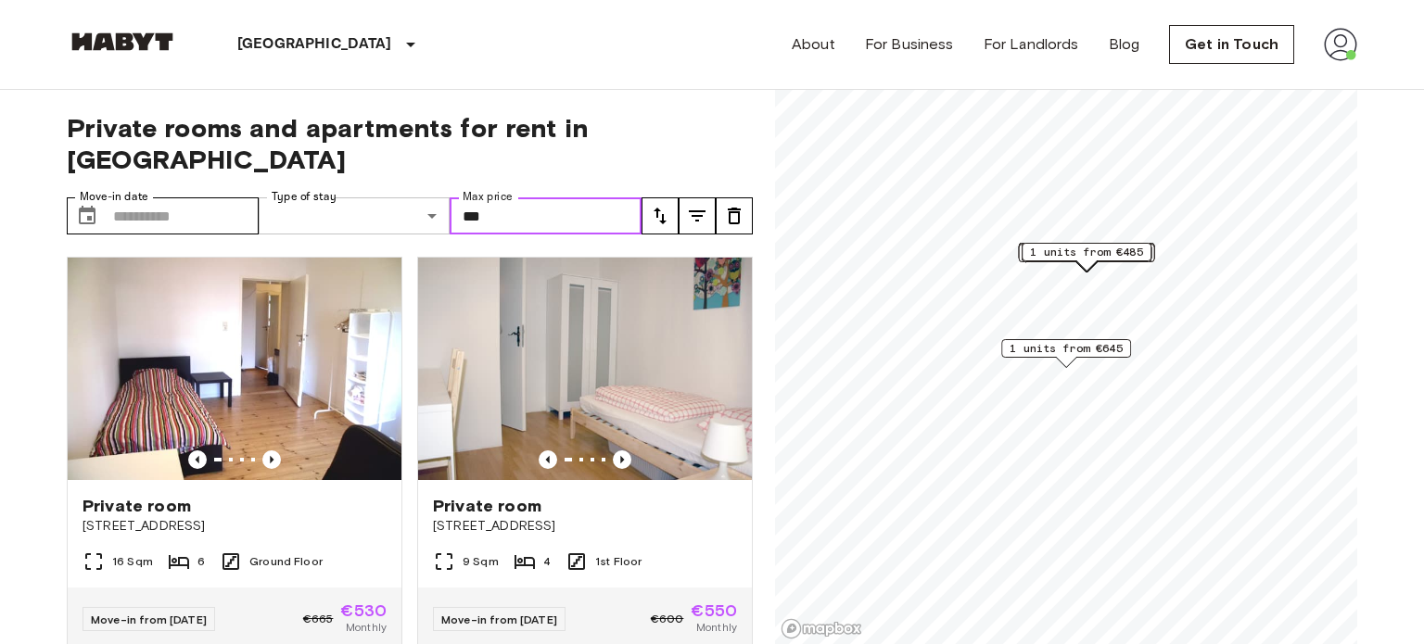
type input "***"
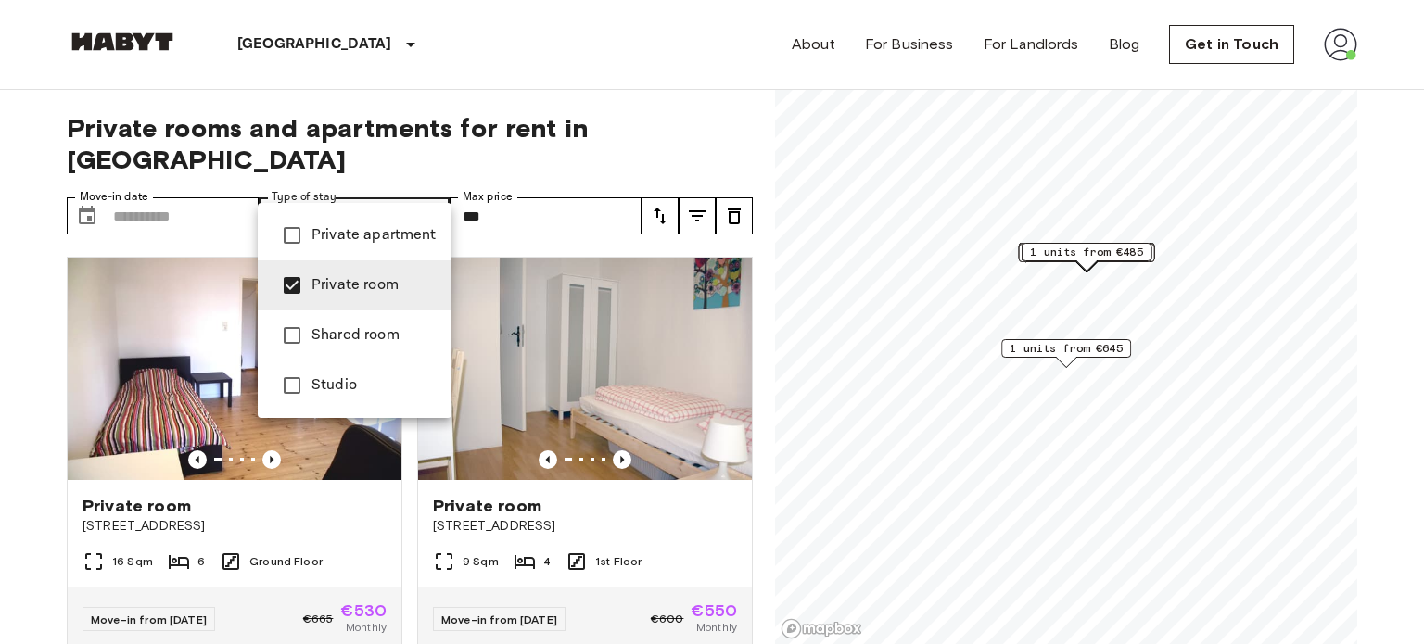
type input "**********"
click at [158, 187] on div at bounding box center [712, 322] width 1424 height 644
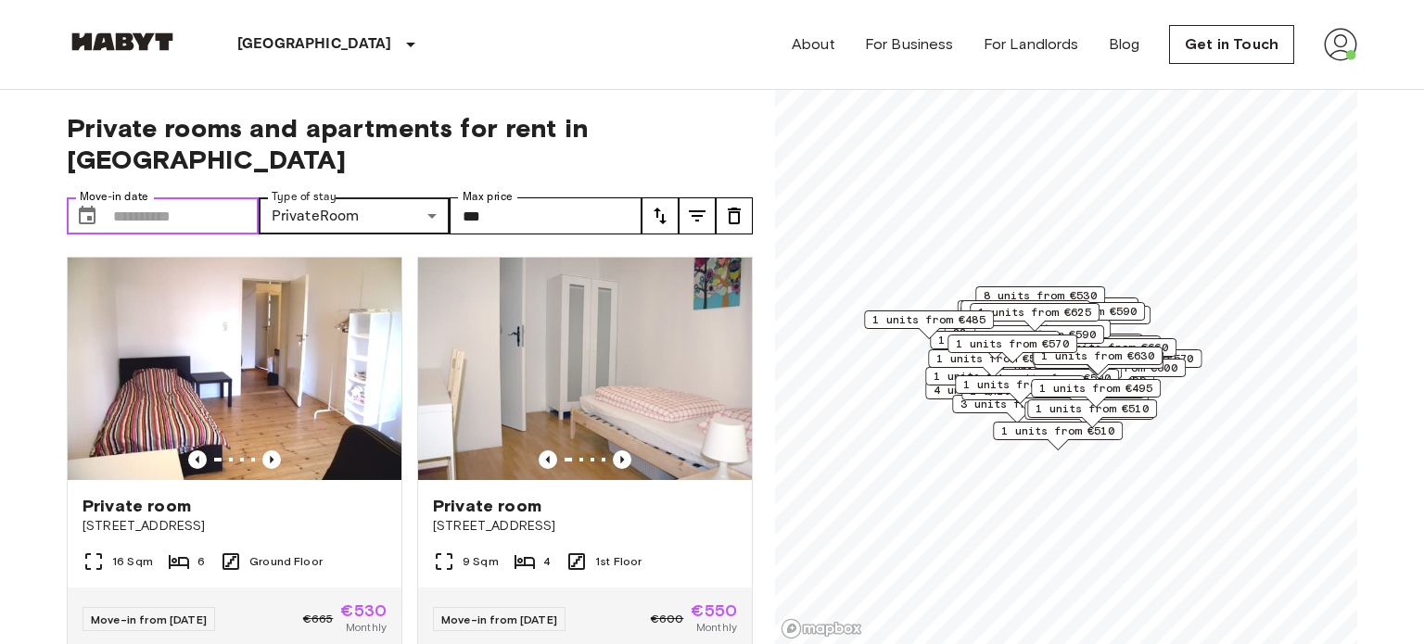
click at [158, 197] on input "Move-in date" at bounding box center [186, 215] width 146 height 37
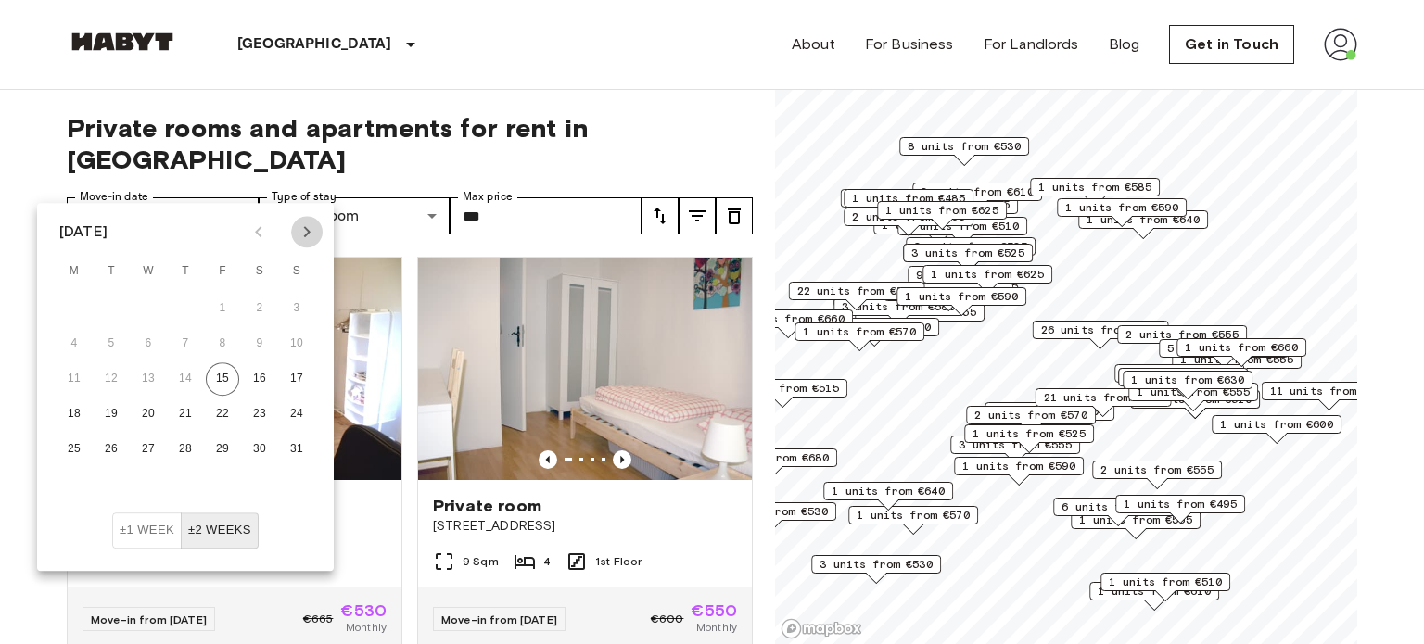
click at [300, 230] on icon "Next month" at bounding box center [307, 232] width 22 height 22
click at [146, 337] on button "10" at bounding box center [148, 343] width 33 height 33
type input "**********"
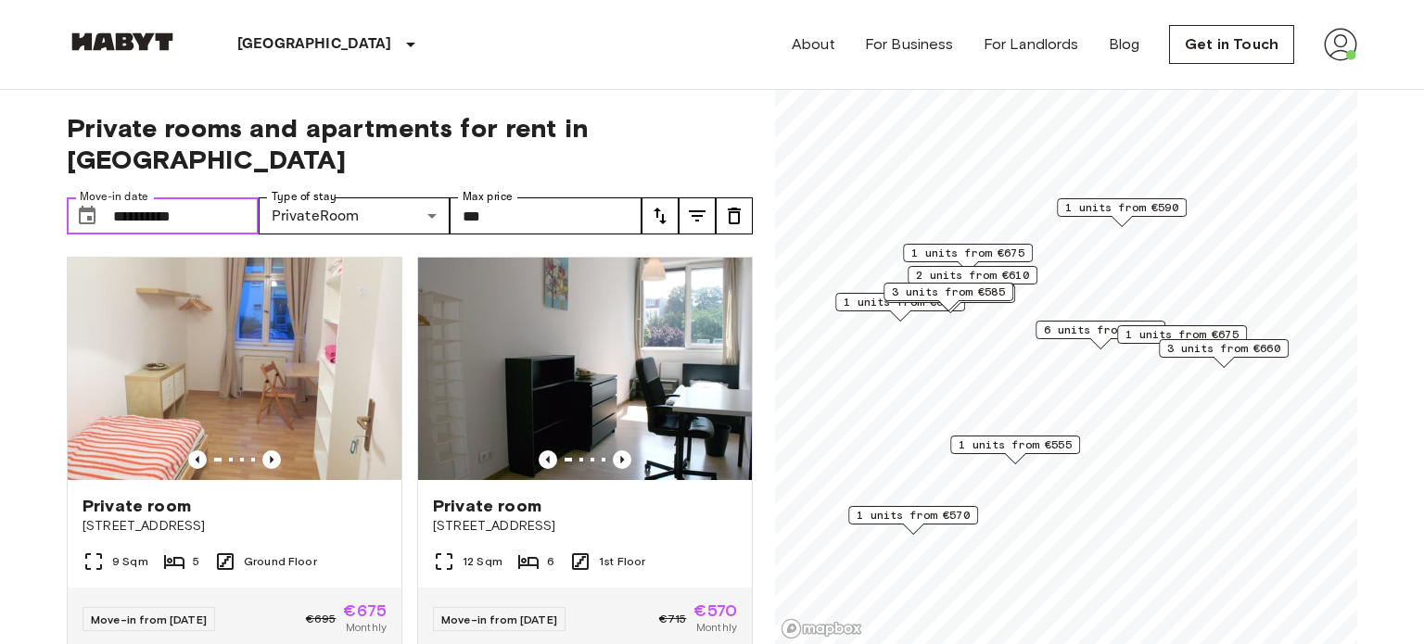
click at [1199, 348] on span "3 units from €660" at bounding box center [1223, 348] width 113 height 17
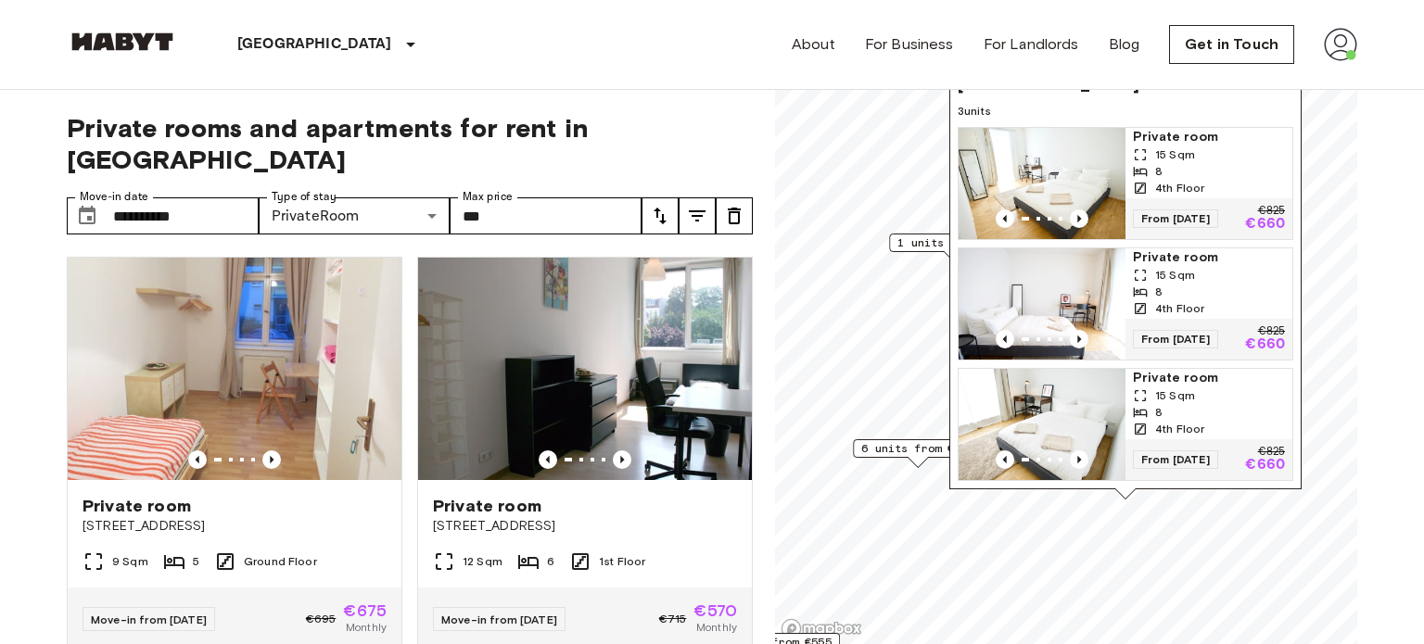
click at [1244, 395] on div "15 Sqm" at bounding box center [1209, 395] width 152 height 17
click at [1156, 495] on div "Eldenaer Straße 62, 10247 Berlin, GER 3 units Private room 15 Sqm 8 4th Floor F…" at bounding box center [1125, 271] width 352 height 457
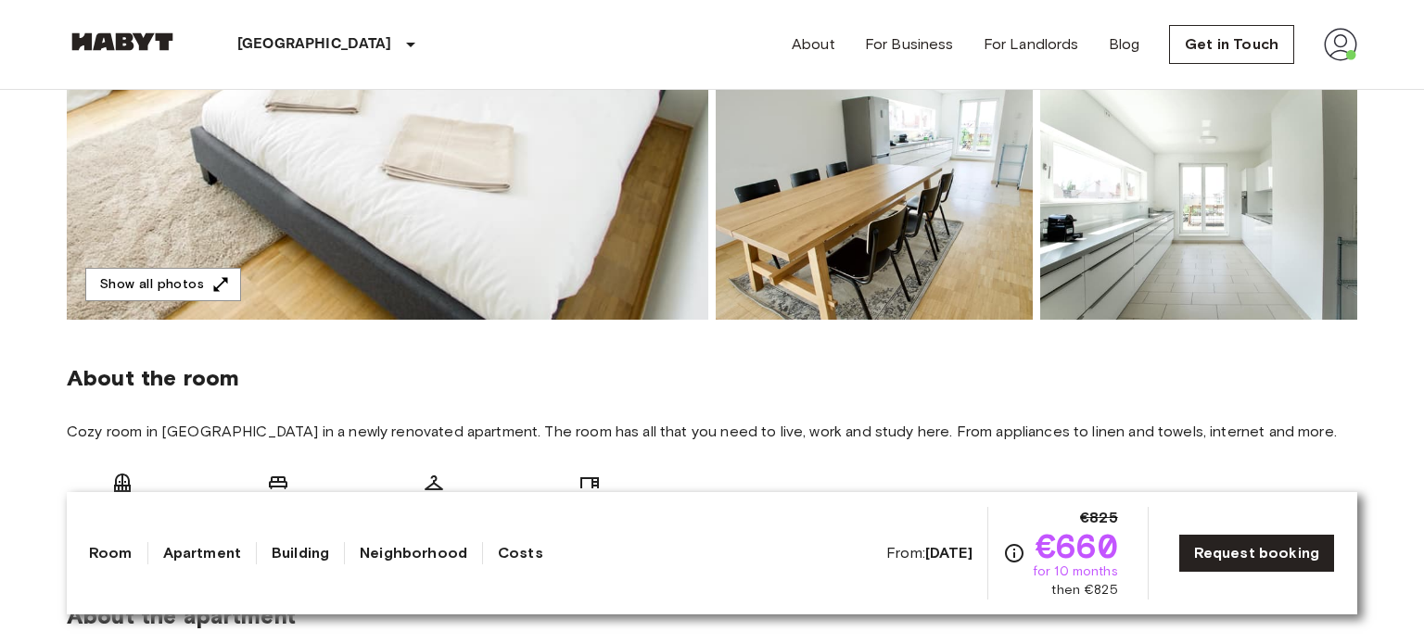
scroll to position [426, 0]
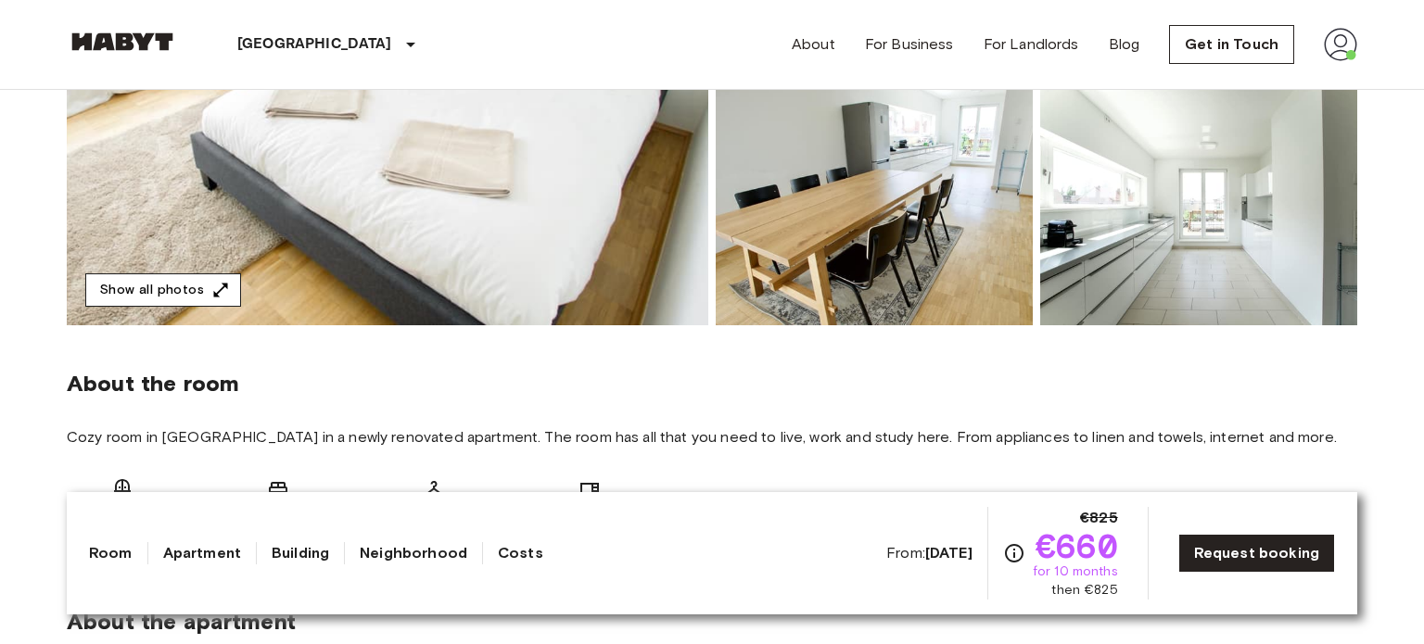
click at [170, 282] on button "Show all photos" at bounding box center [163, 290] width 156 height 34
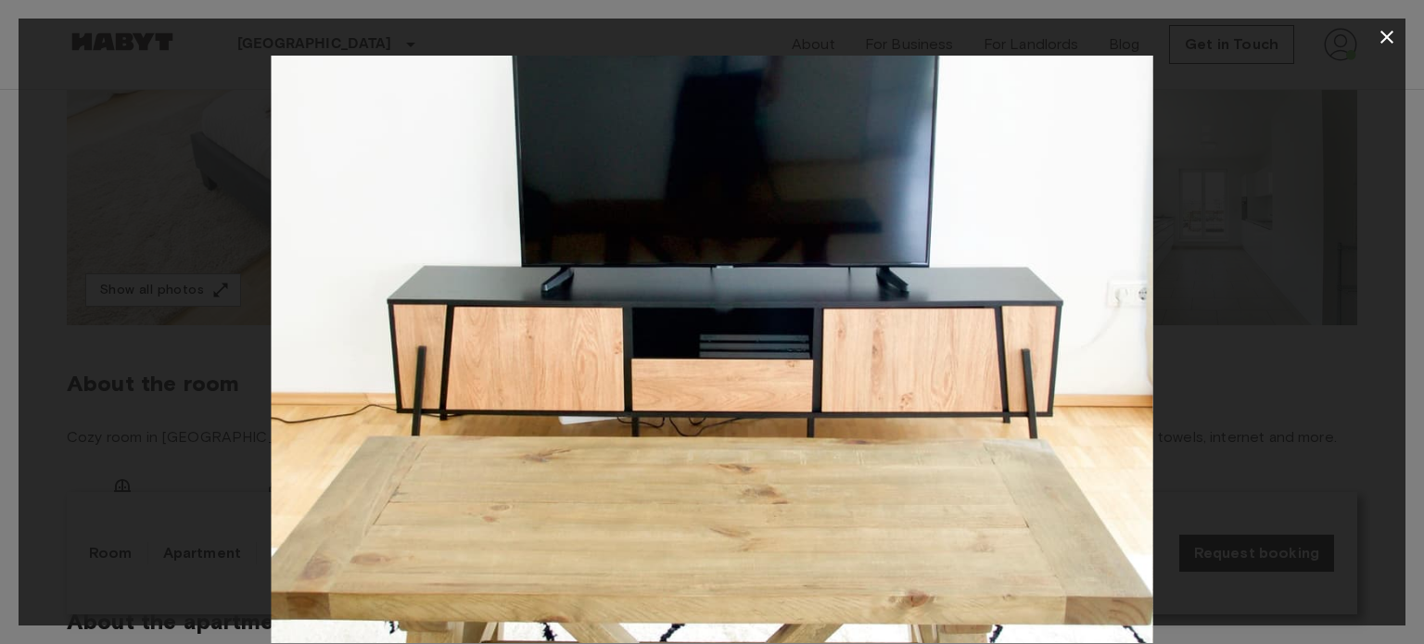
click at [1390, 44] on icon "button" at bounding box center [1387, 37] width 22 height 22
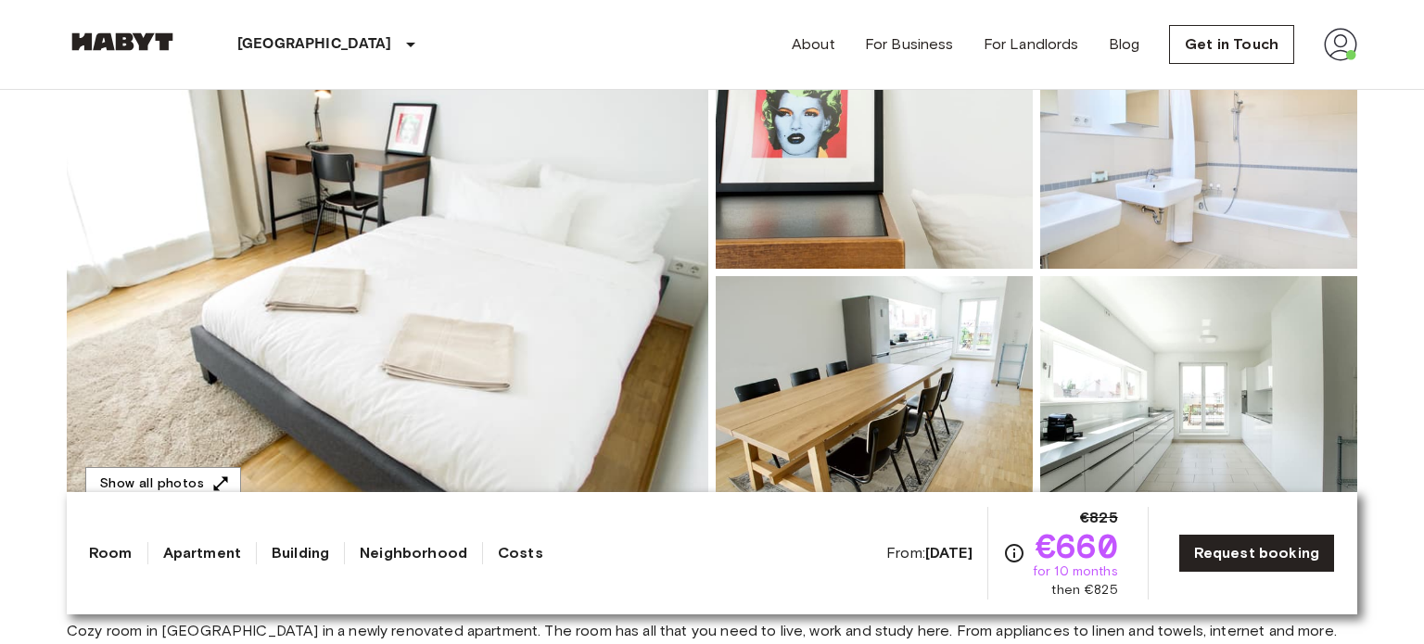
scroll to position [0, 0]
